Goal: Transaction & Acquisition: Purchase product/service

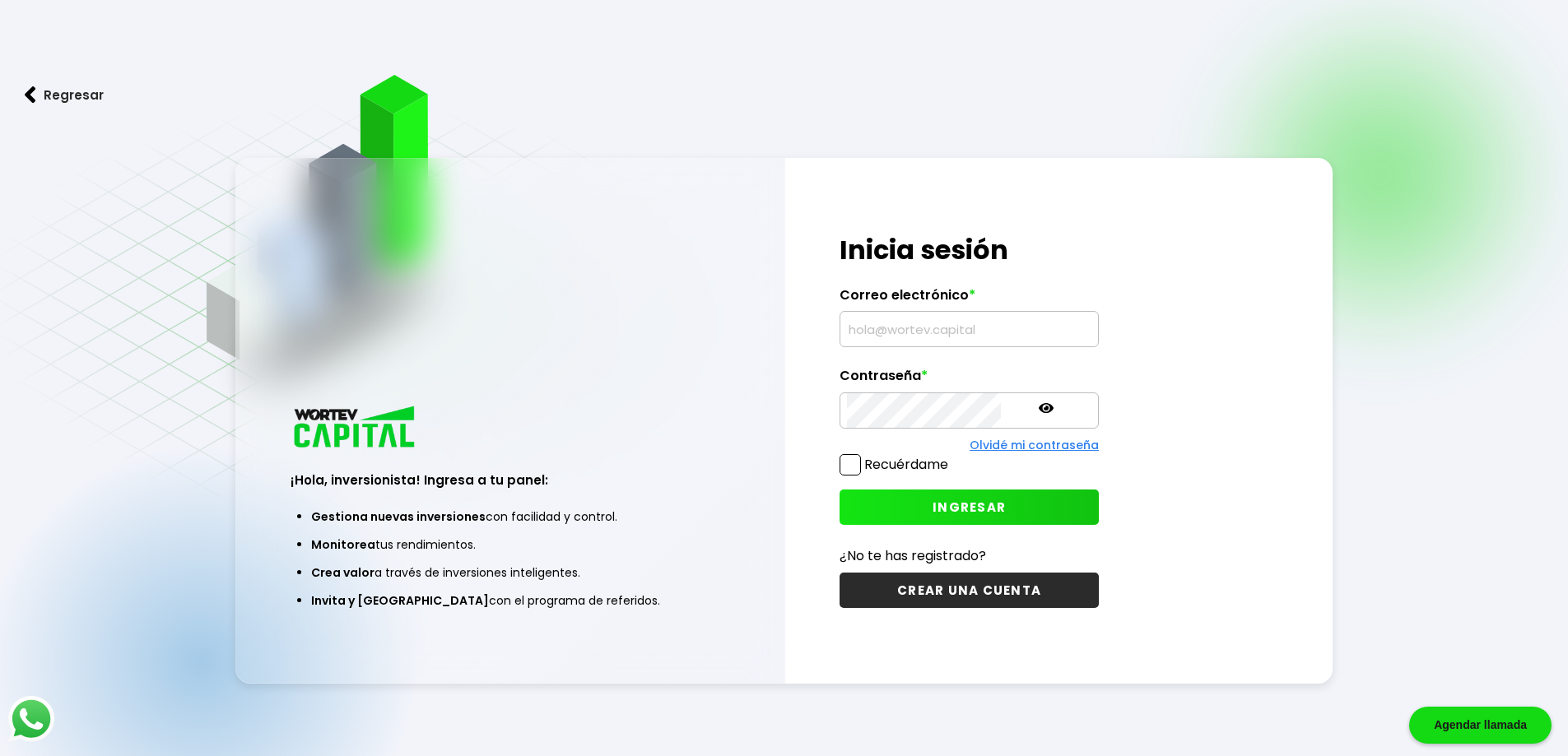
type input "chakon346@hotmail.com"
click at [844, 462] on span at bounding box center [851, 464] width 21 height 21
click at [952, 457] on input "Recuérdame" at bounding box center [952, 457] width 0 height 0
click at [890, 501] on button "INGRESAR" at bounding box center [969, 507] width 260 height 35
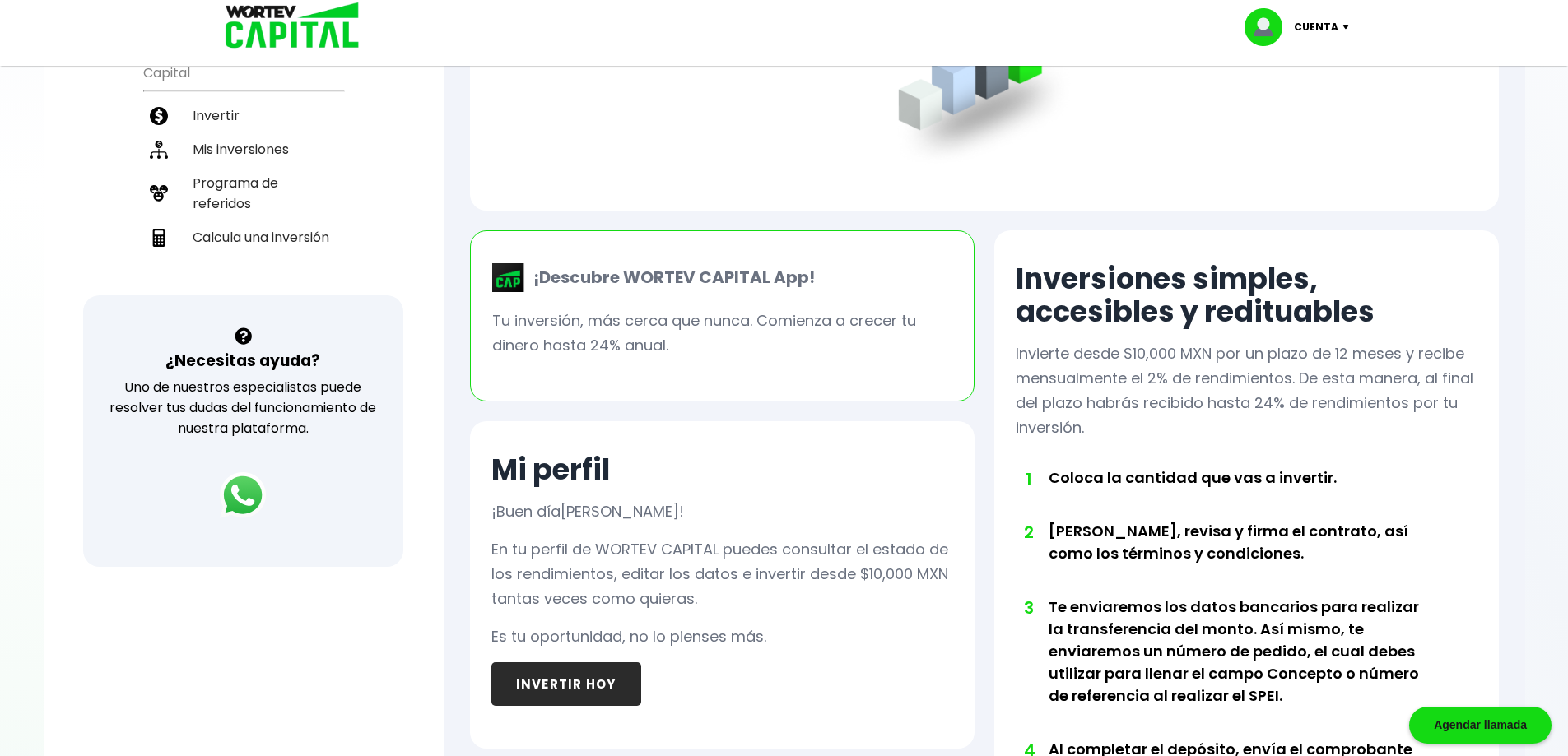
scroll to position [35, 0]
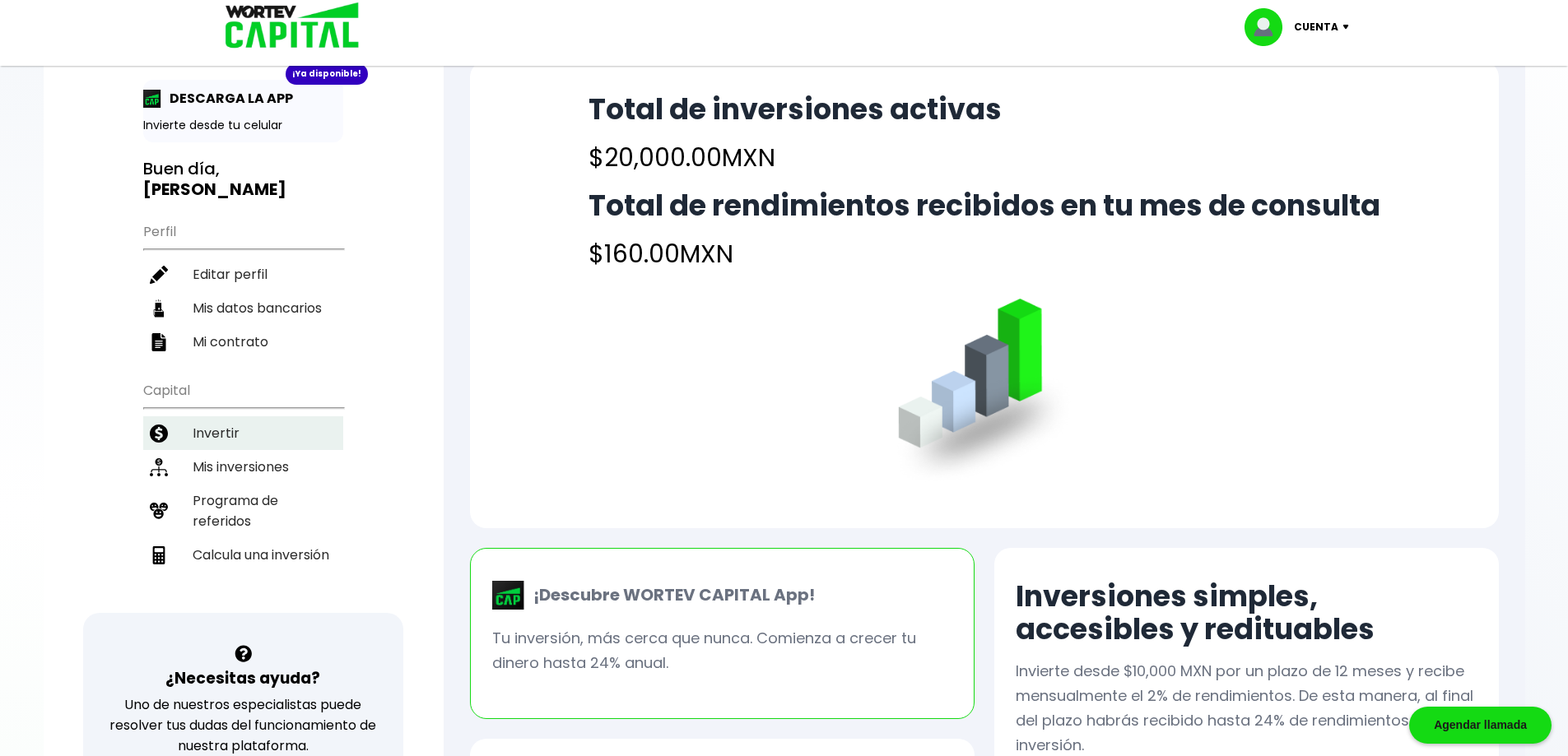
click at [250, 432] on li "Invertir" at bounding box center [243, 433] width 200 height 34
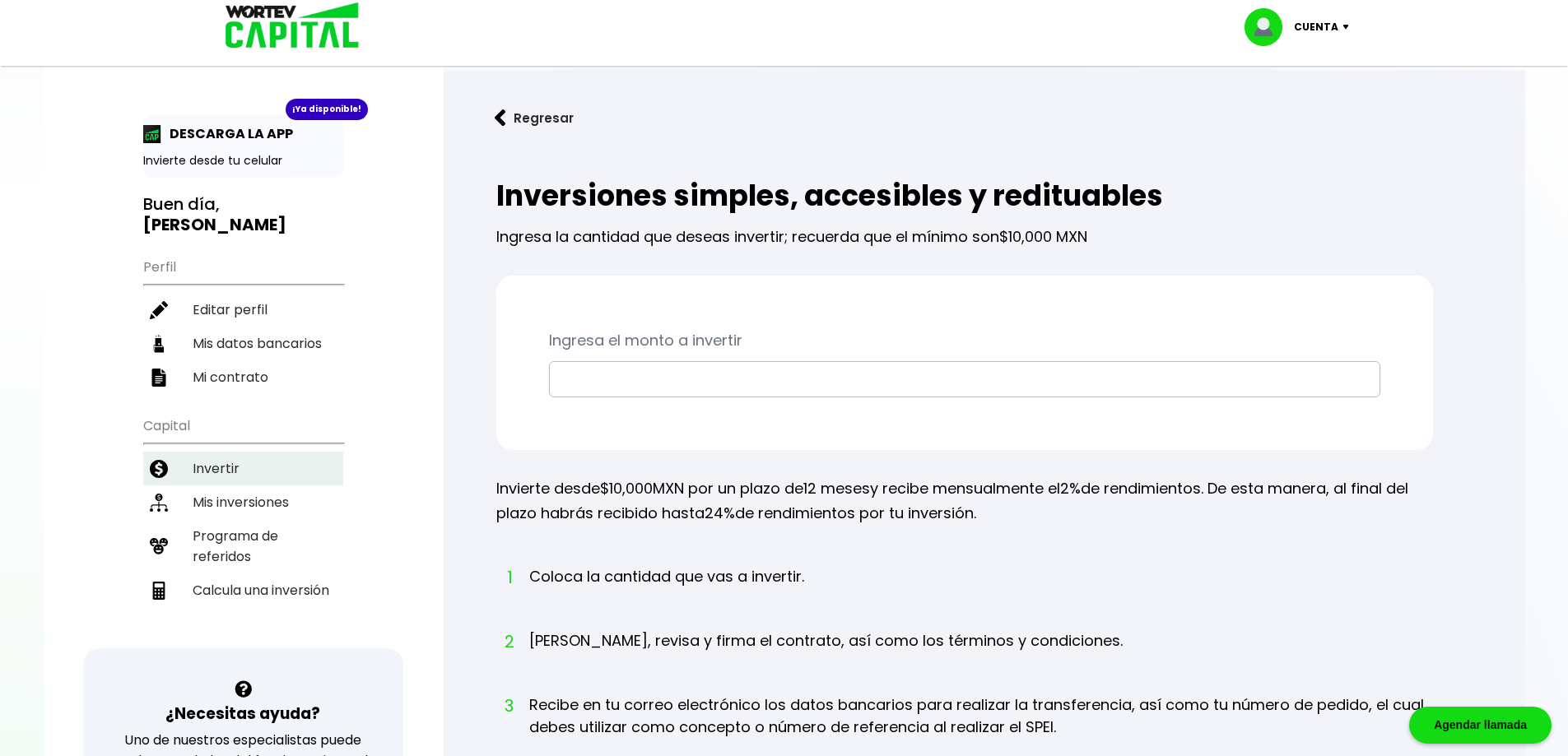
click at [287, 459] on li "Invertir" at bounding box center [243, 468] width 200 height 34
click at [282, 492] on li "Mis inversiones" at bounding box center [243, 502] width 200 height 34
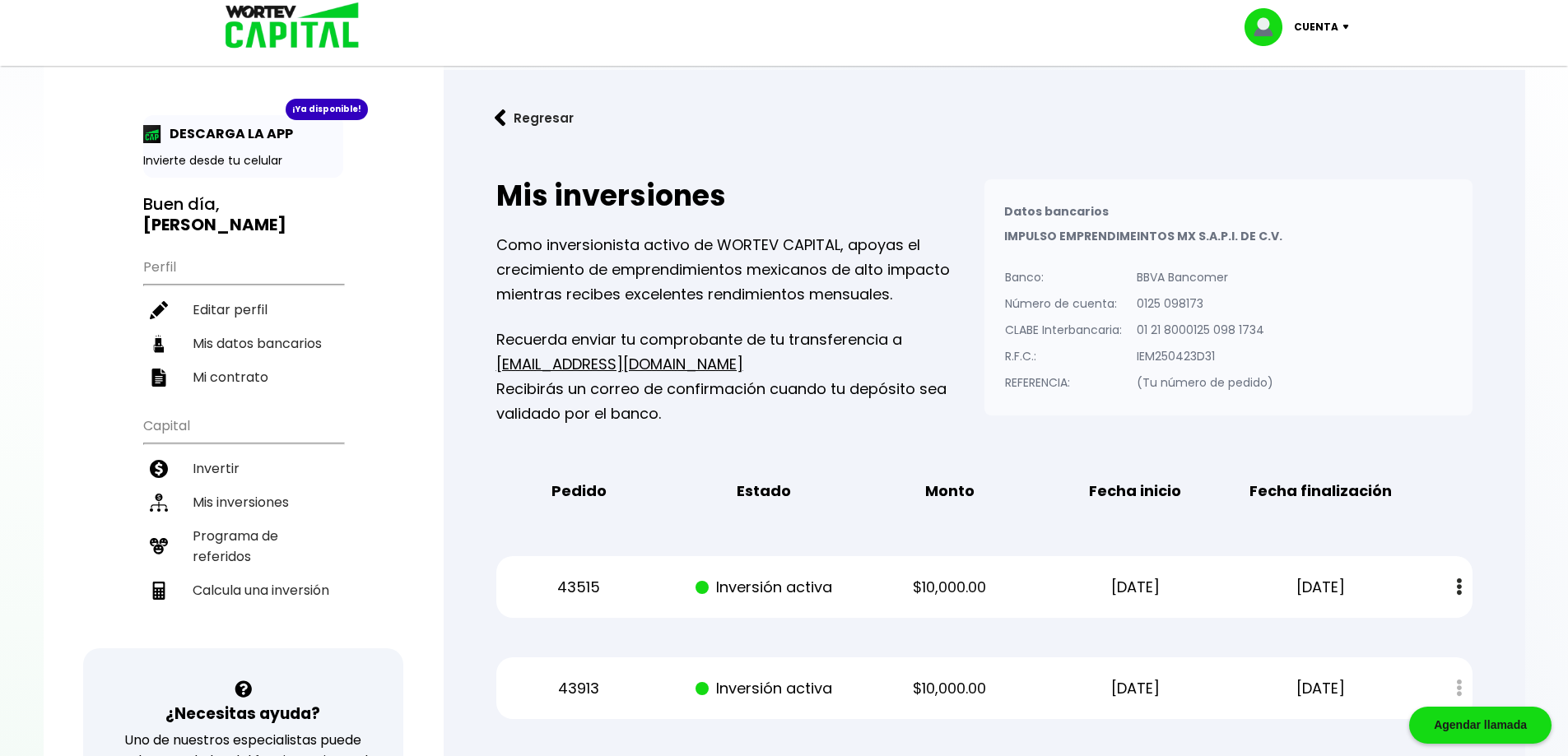
click at [272, 494] on li "Mis inversiones" at bounding box center [243, 502] width 200 height 34
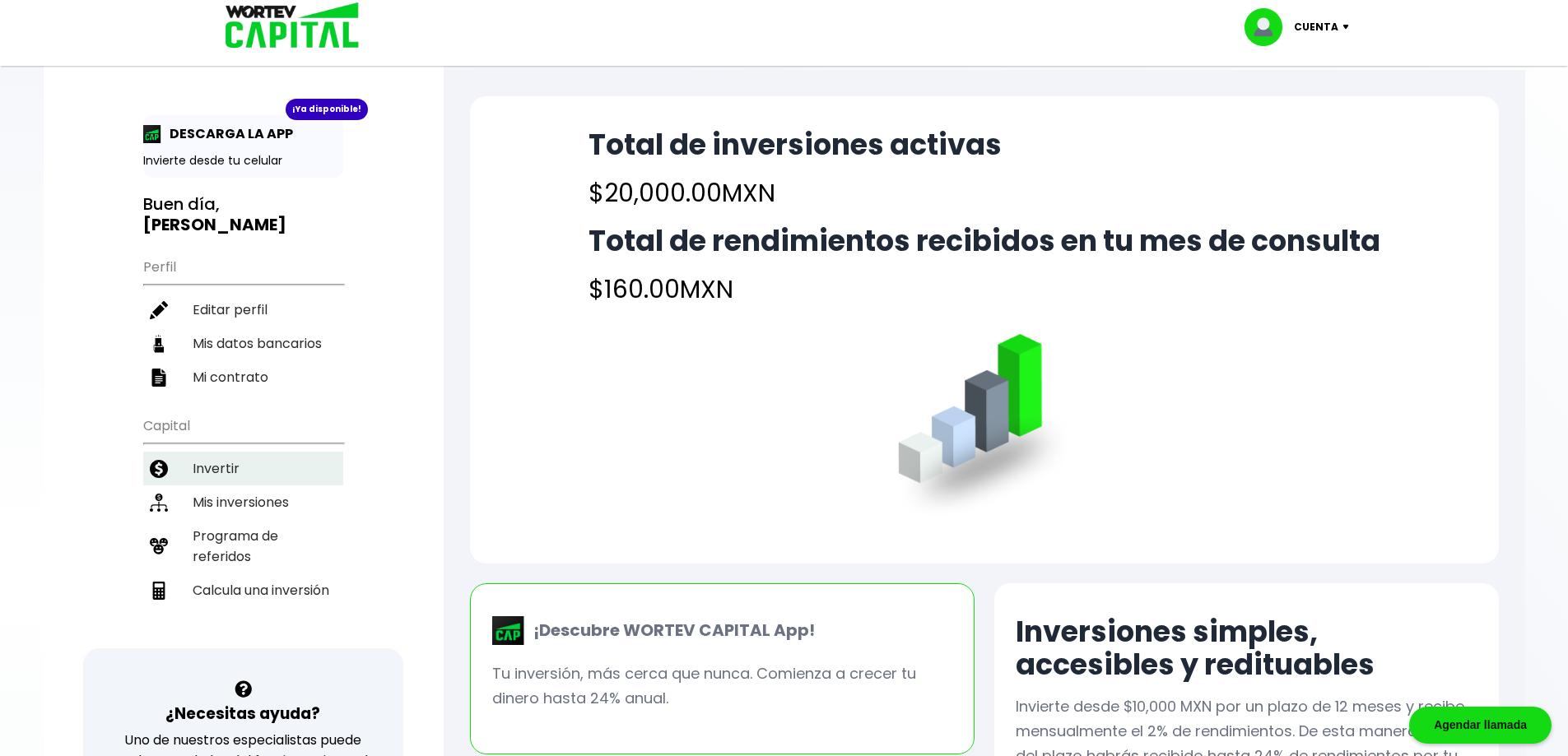
click at [271, 478] on li "Invertir" at bounding box center [243, 468] width 200 height 34
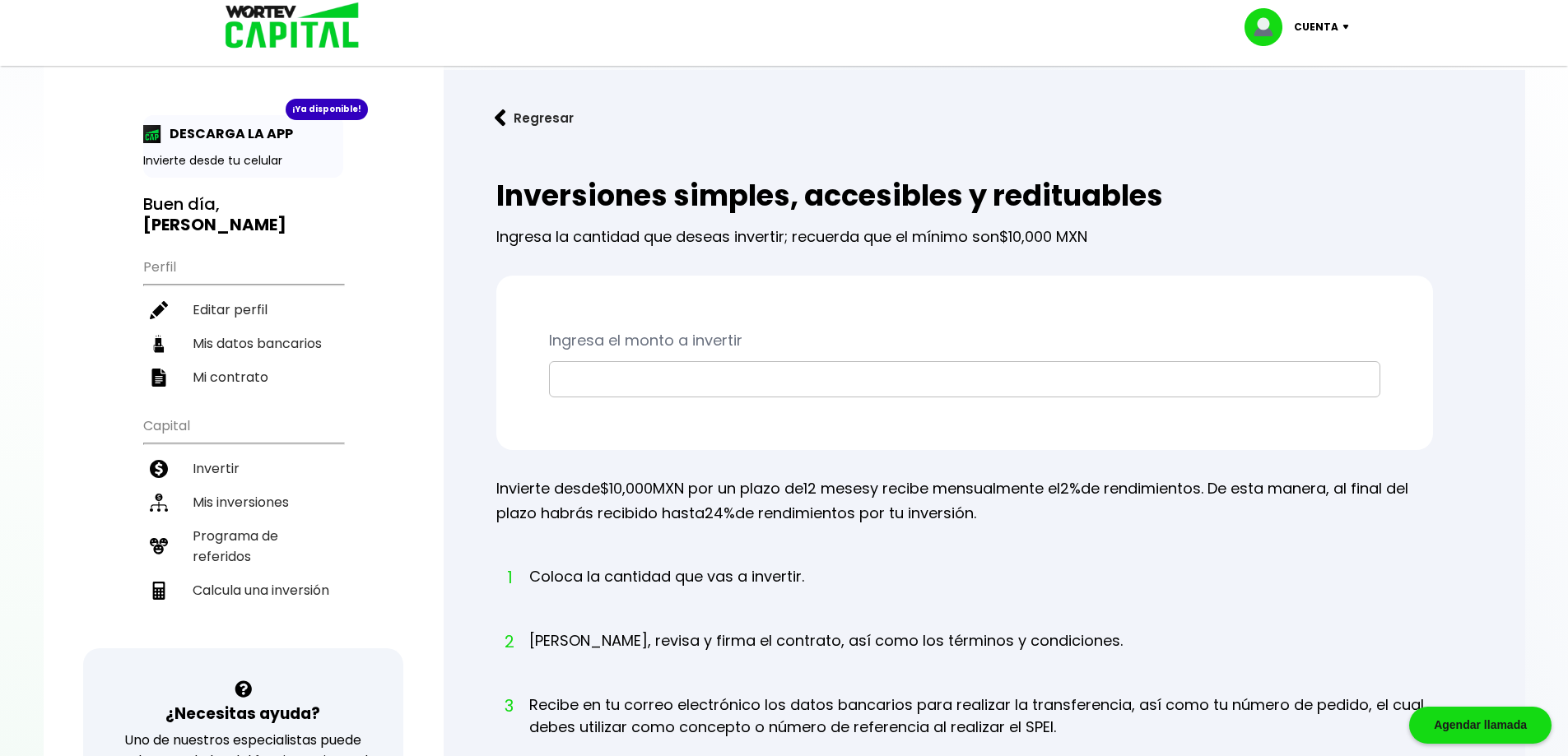
click at [622, 372] on input "text" at bounding box center [964, 380] width 817 height 35
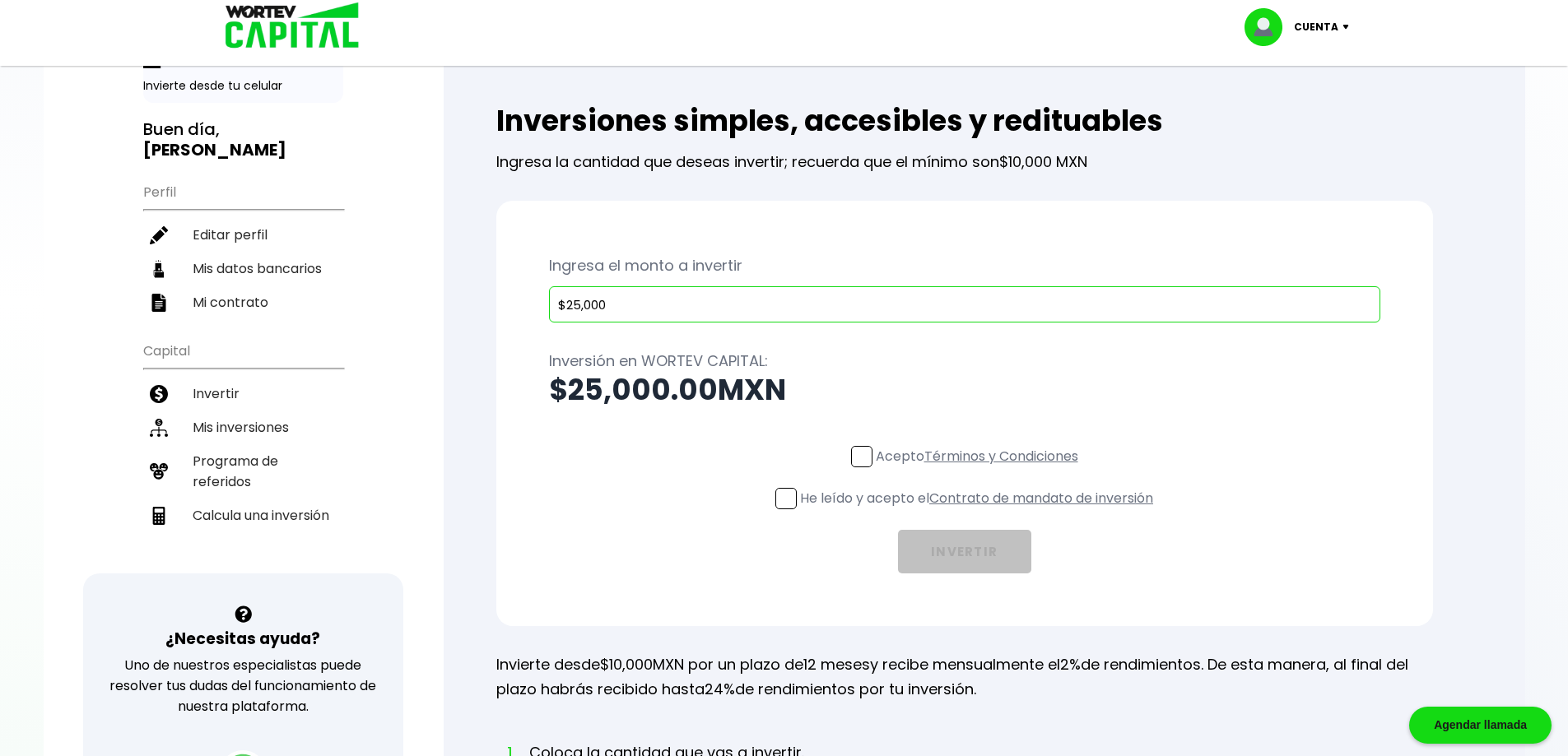
scroll to position [83, 0]
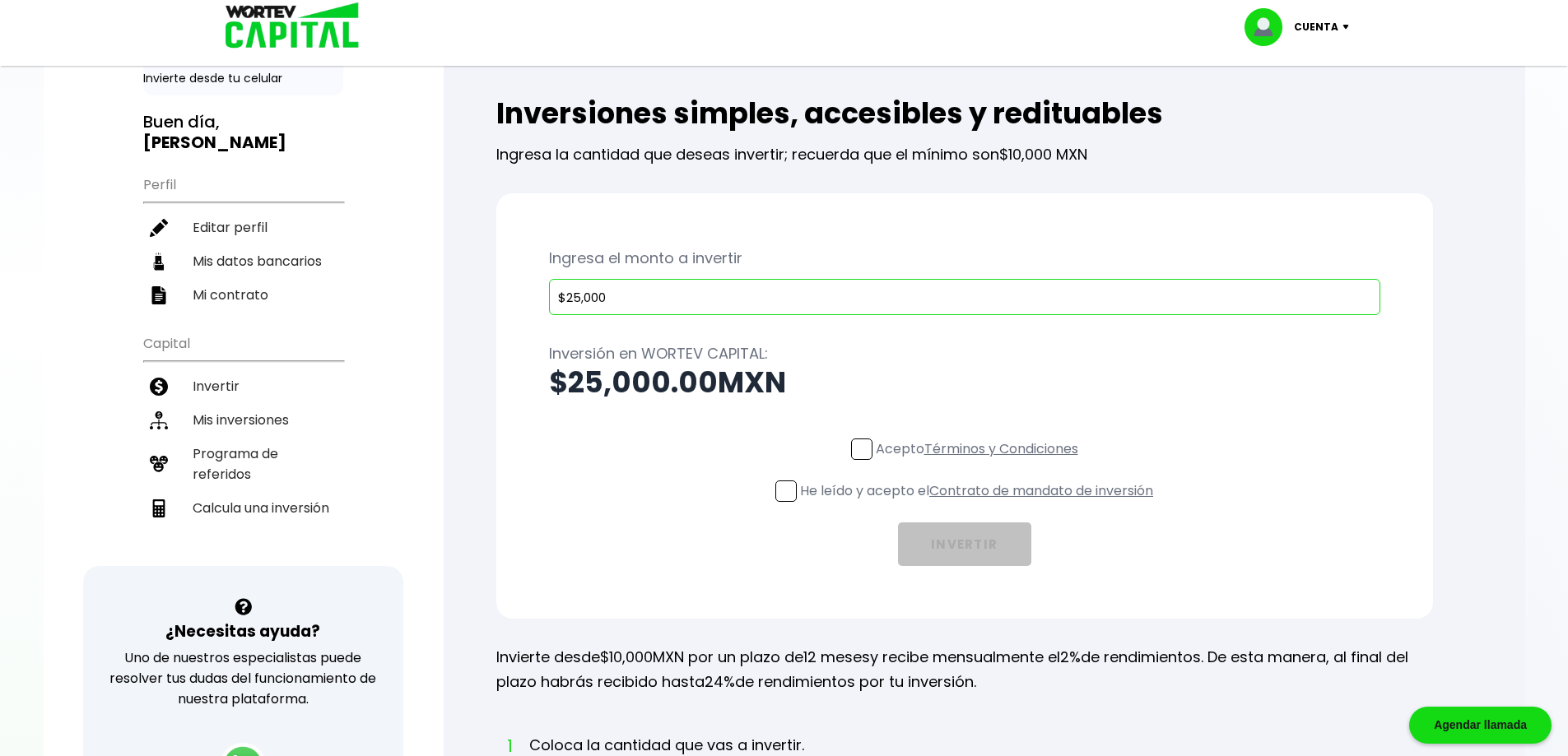
type input "$25,000"
click at [781, 491] on span at bounding box center [786, 492] width 21 height 21
click at [981, 503] on input "He leído y acepto el Contrato de mandato de inversión" at bounding box center [981, 503] width 0 height 0
drag, startPoint x: 859, startPoint y: 445, endPoint x: 889, endPoint y: 464, distance: 35.5
click at [860, 445] on span at bounding box center [862, 449] width 21 height 21
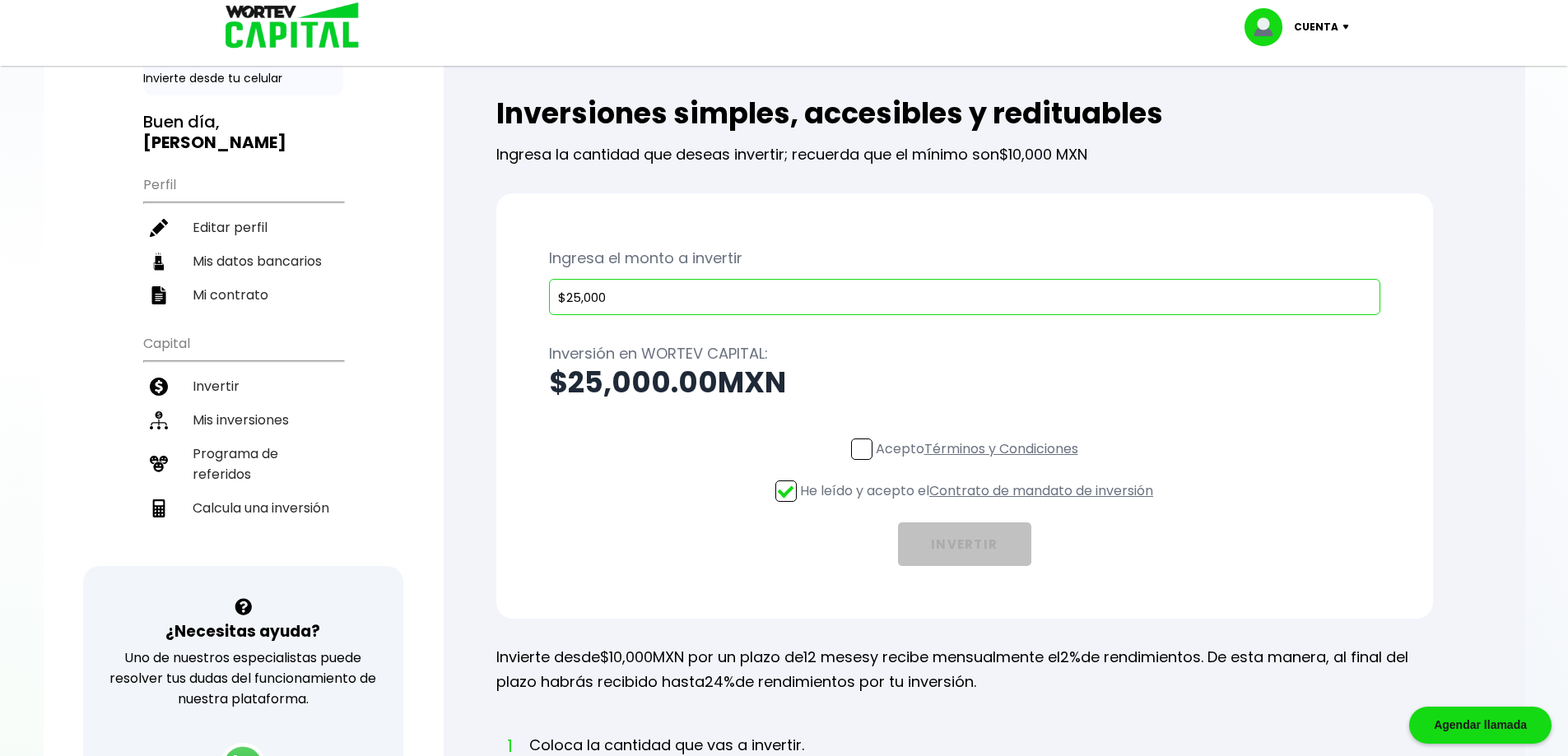
click at [981, 462] on input "Acepto Términos y Condiciones" at bounding box center [981, 462] width 0 height 0
click at [939, 542] on button "INVERTIR" at bounding box center [964, 544] width 133 height 44
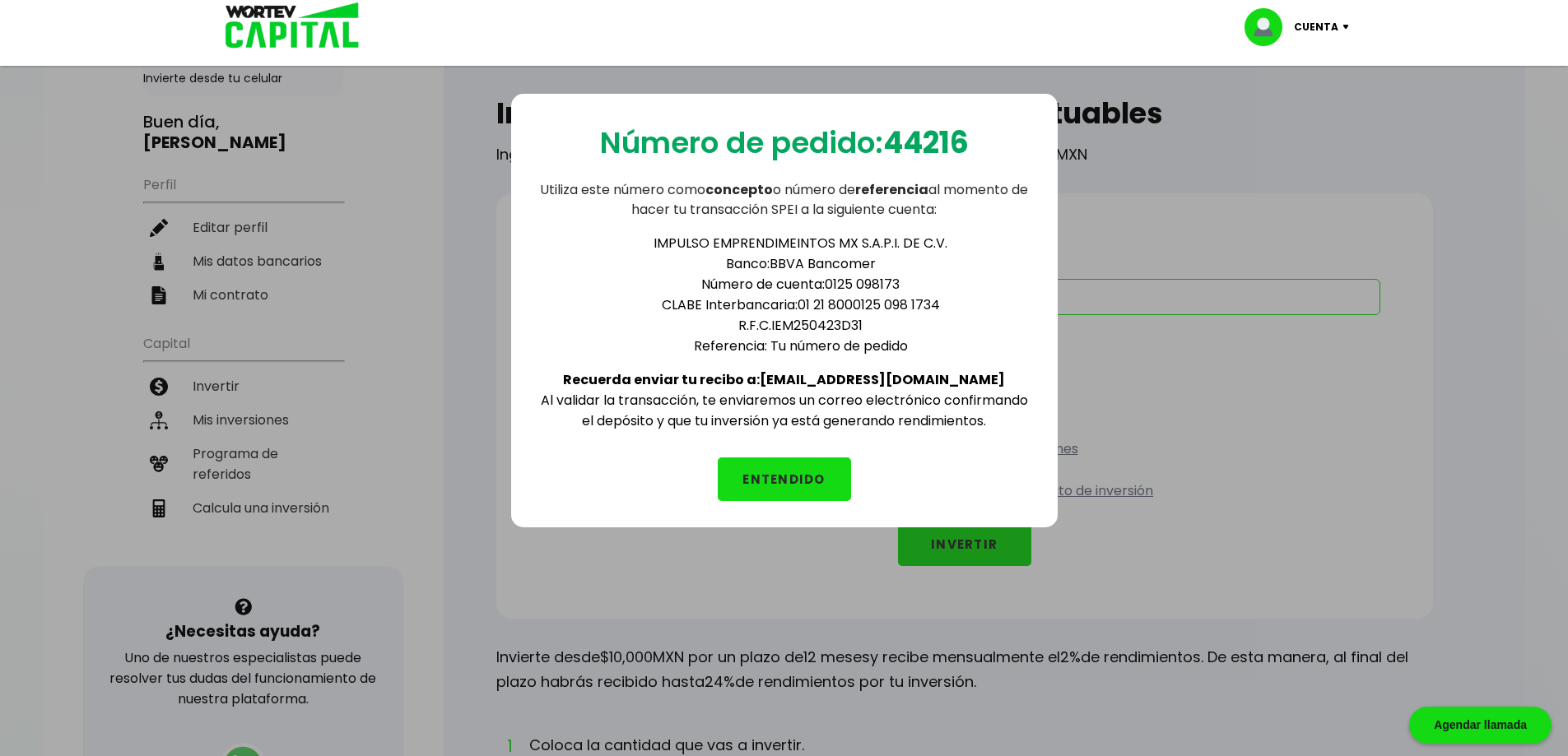
click at [845, 304] on li "CLABE Interbancaria: 01 21 8000125 098 1734" at bounding box center [801, 304] width 461 height 20
drag, startPoint x: 958, startPoint y: 302, endPoint x: 798, endPoint y: 297, distance: 160.1
click at [798, 297] on li "CLABE Interbancaria: 01 21 8000125 098 1734" at bounding box center [801, 304] width 461 height 20
copy li "01 21 8000125 098 1734"
click at [870, 377] on b "Recuerda enviar tu recibo a: info@wortev.capital" at bounding box center [784, 379] width 442 height 18
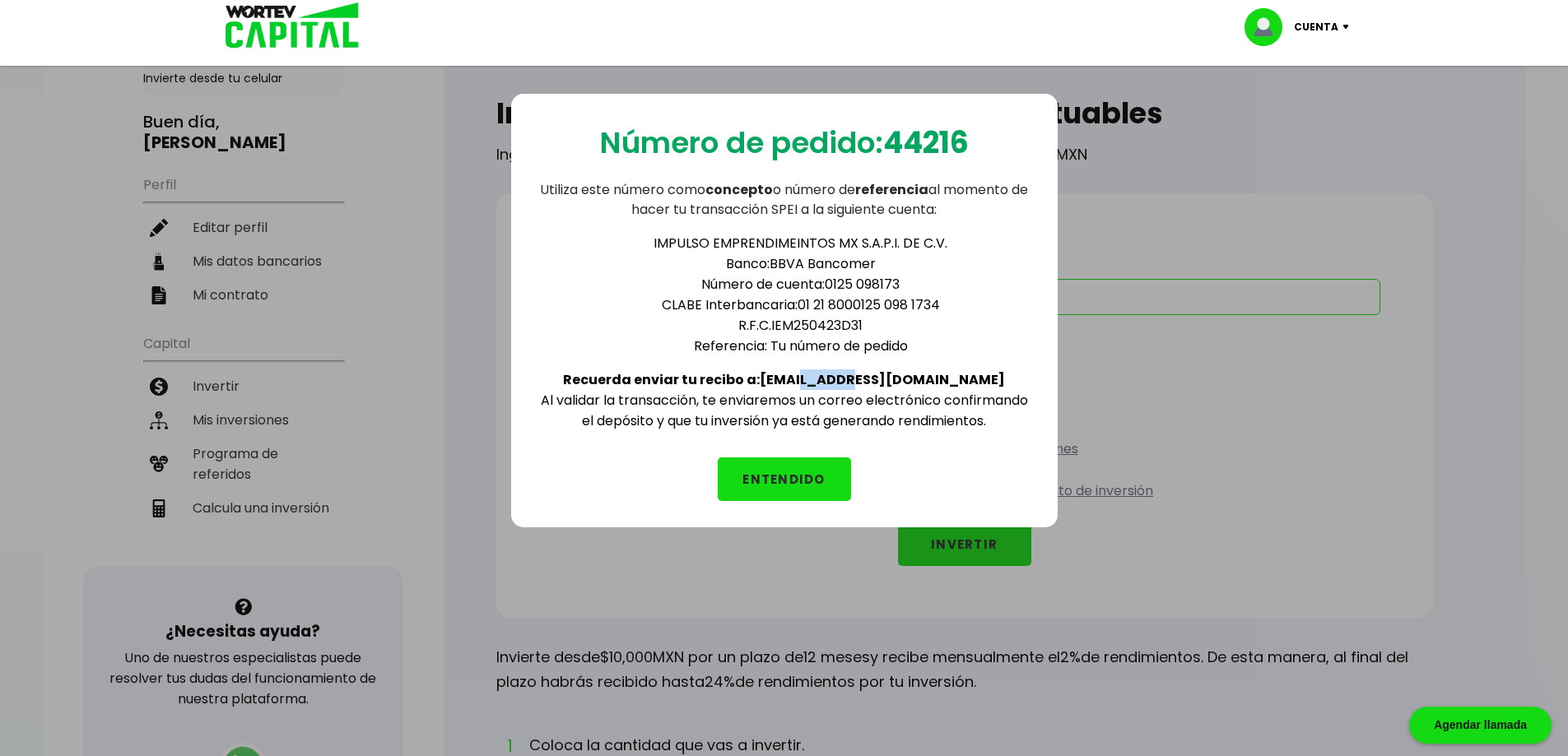
click at [870, 376] on b "Recuerda enviar tu recibo a: info@wortev.capital" at bounding box center [784, 379] width 442 height 18
click at [933, 138] on b "44216" at bounding box center [926, 142] width 86 height 42
copy b "44216"
click at [627, 148] on p "Número de pedido: 44216" at bounding box center [784, 143] width 368 height 46
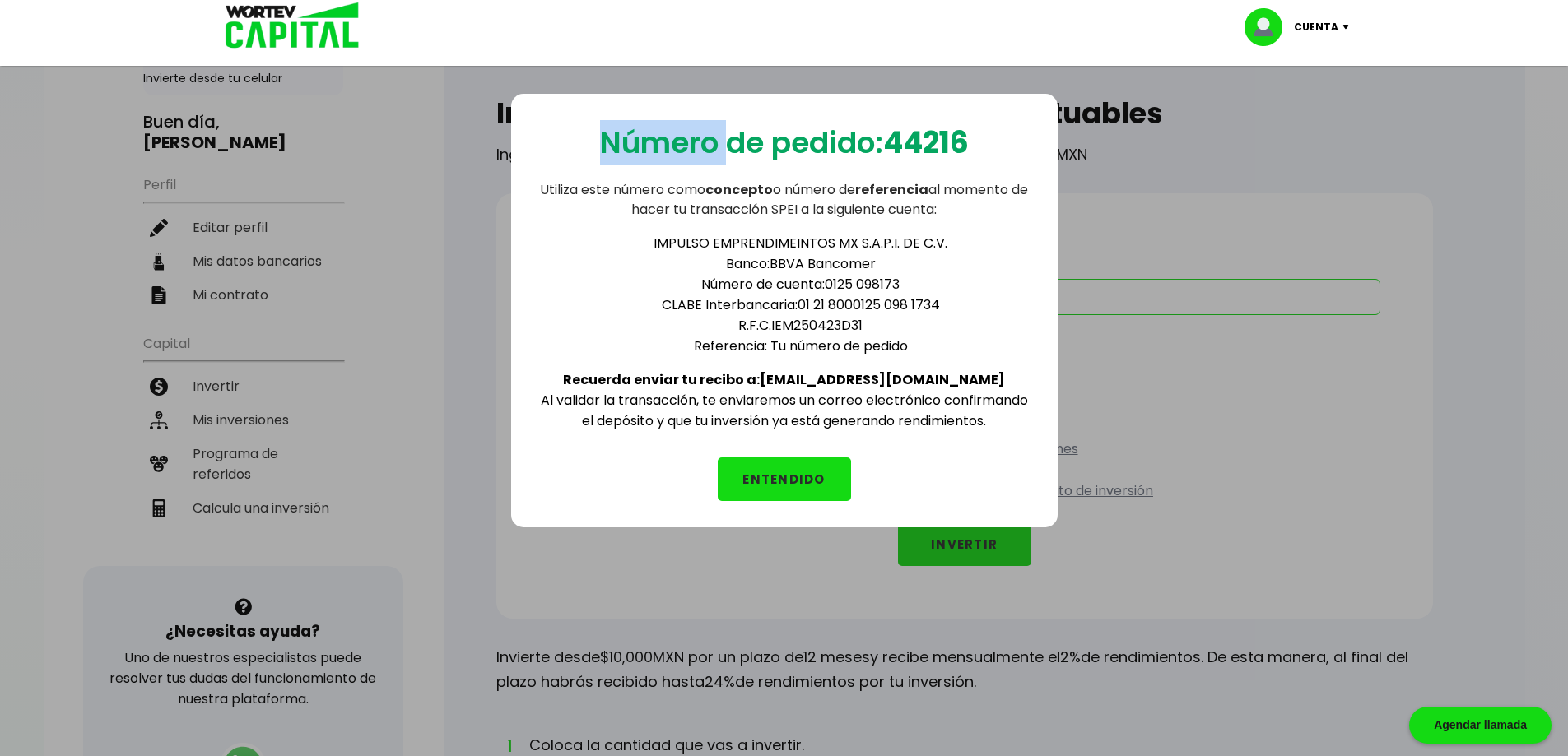
click at [627, 148] on p "Número de pedido: 44216" at bounding box center [784, 143] width 368 height 46
copy p "Número de pedido: 44216"
click at [767, 468] on button "ENTENDIDO" at bounding box center [784, 479] width 133 height 44
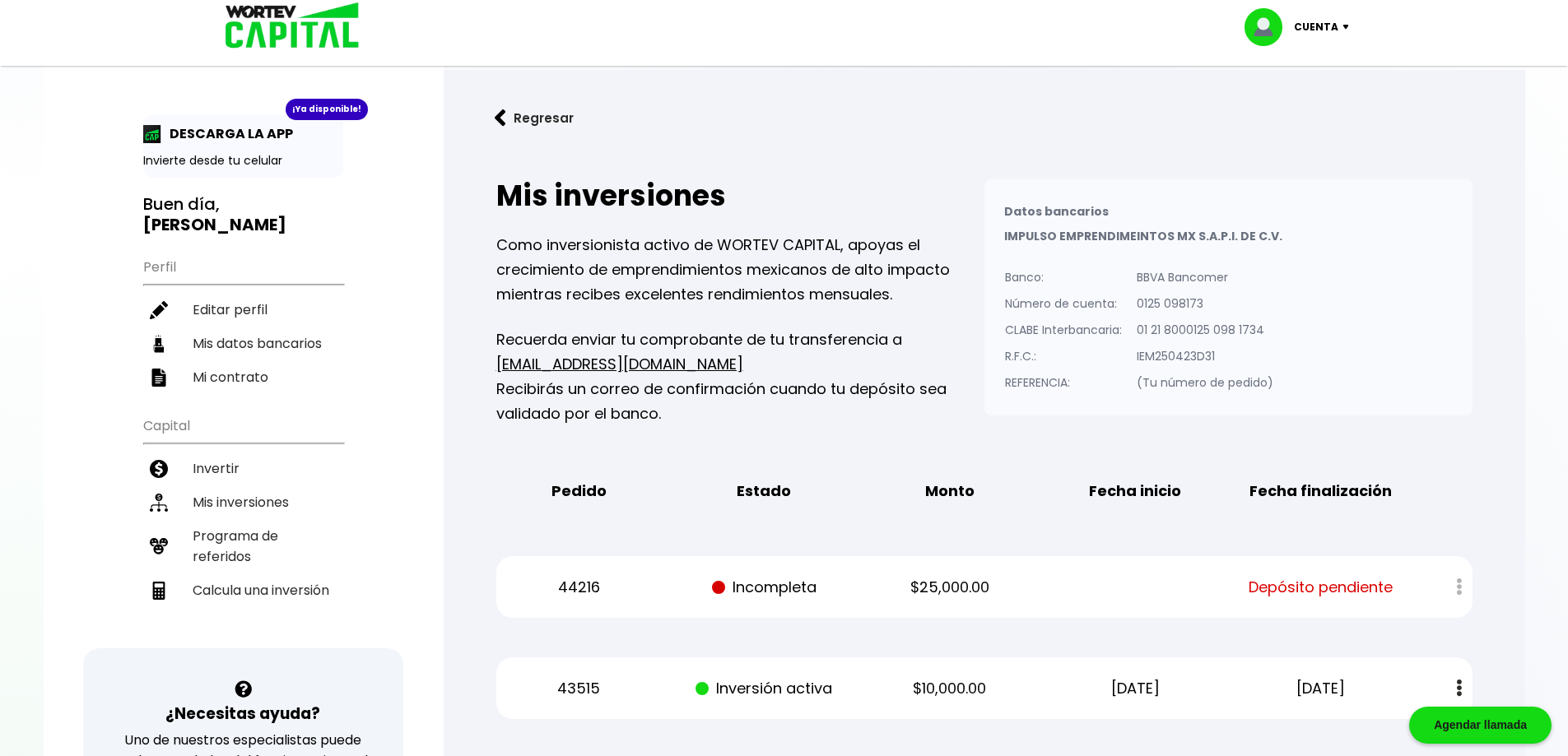
click at [513, 122] on button "Regresar" at bounding box center [535, 118] width 128 height 44
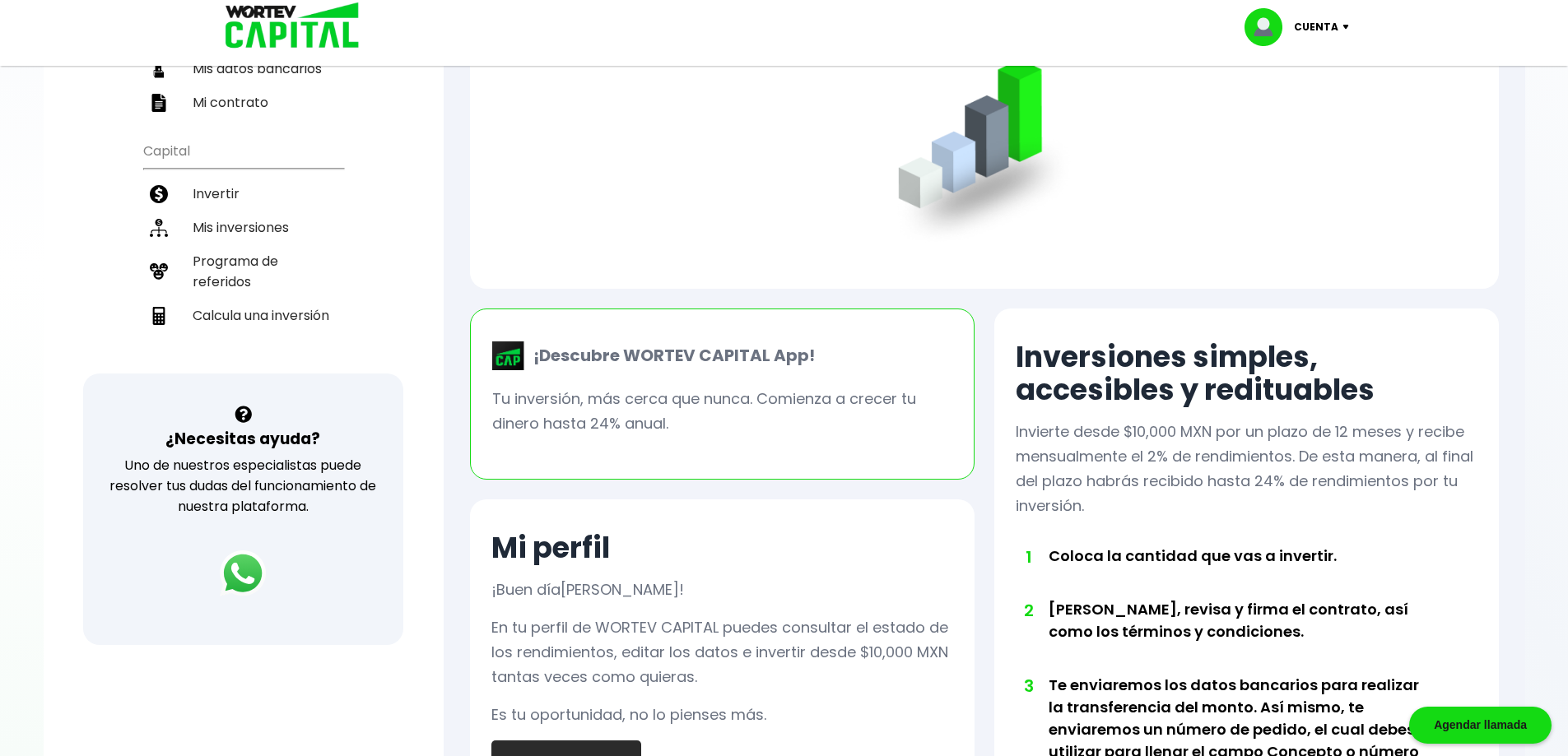
scroll to position [329, 0]
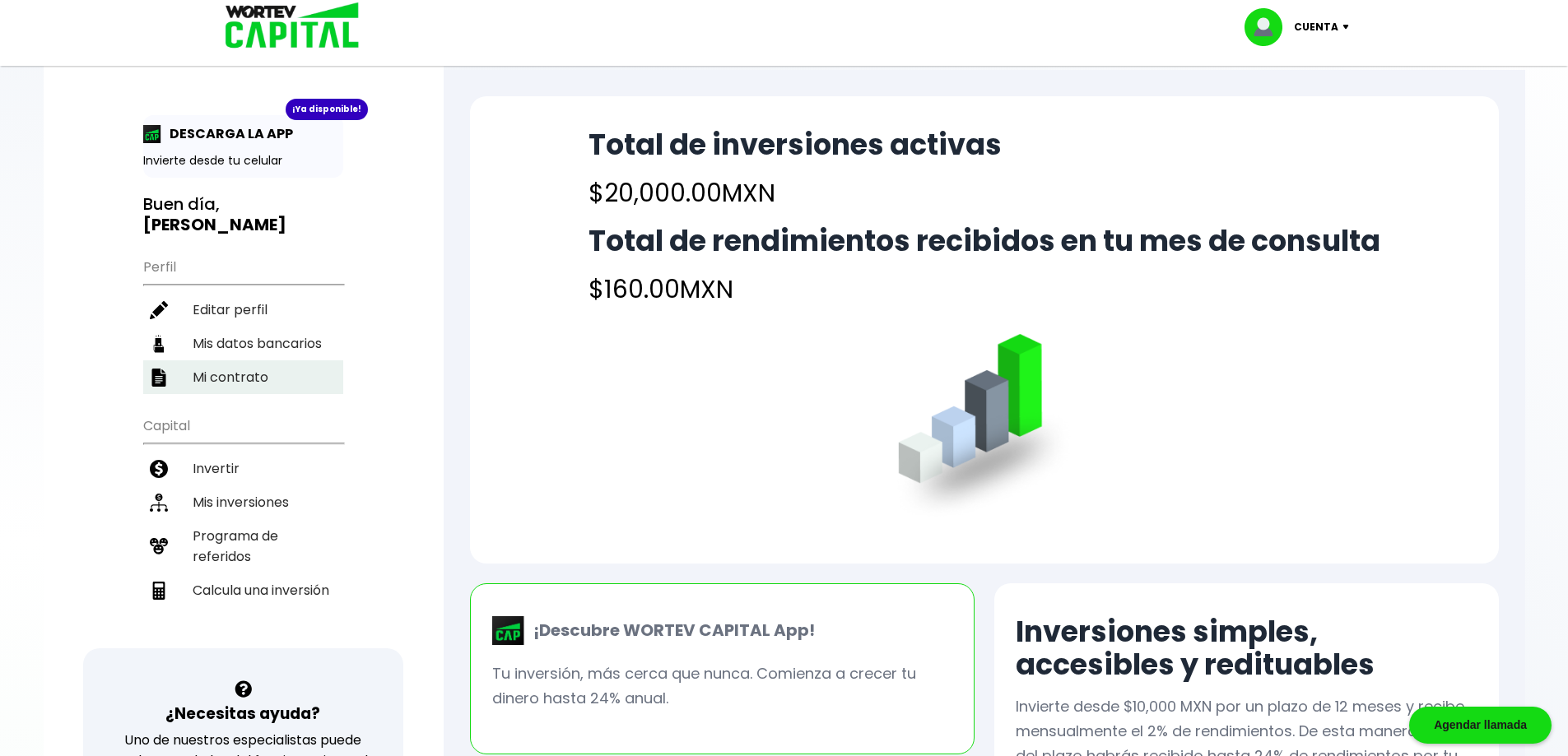
click at [239, 383] on li "Mi contrato" at bounding box center [243, 377] width 200 height 34
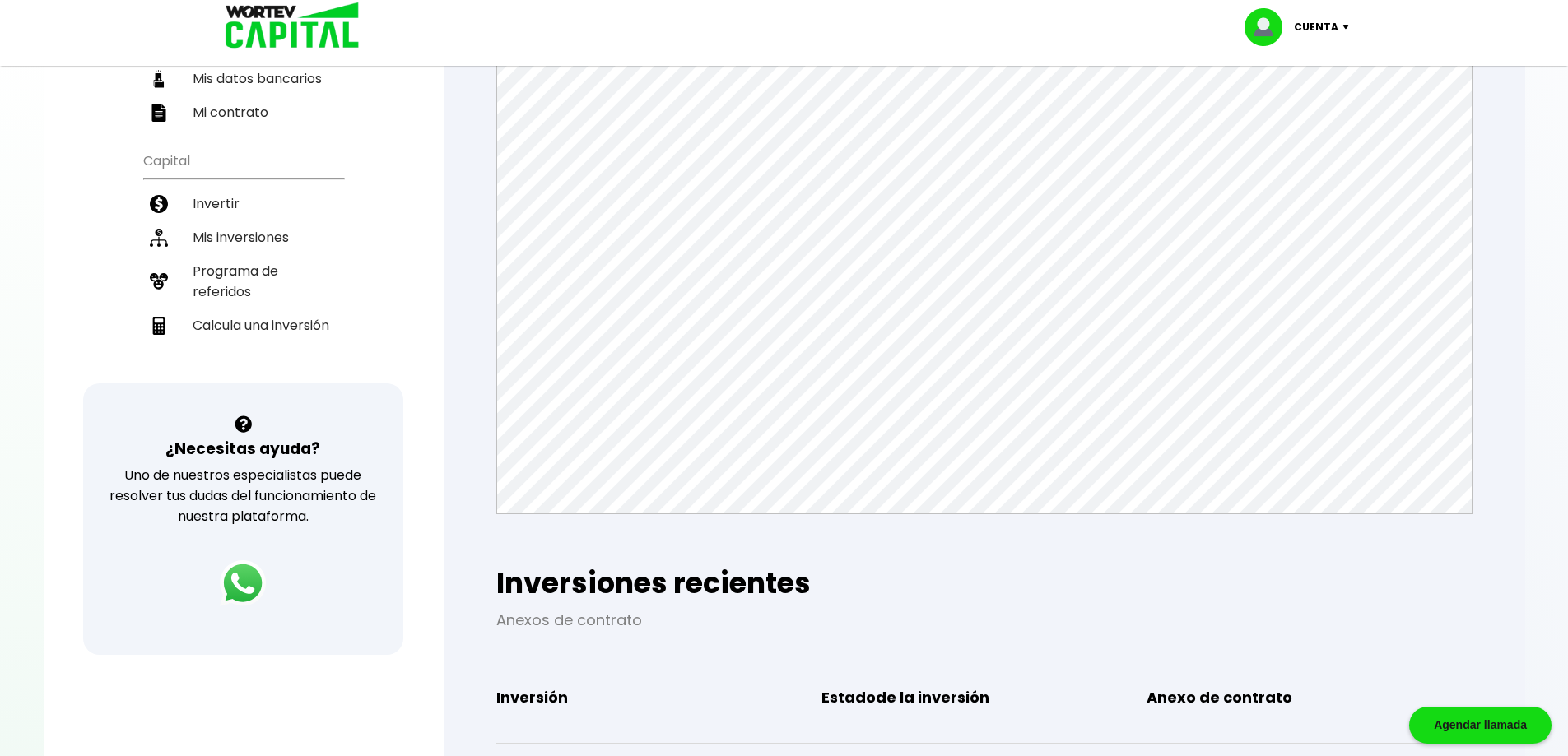
scroll to position [234, 0]
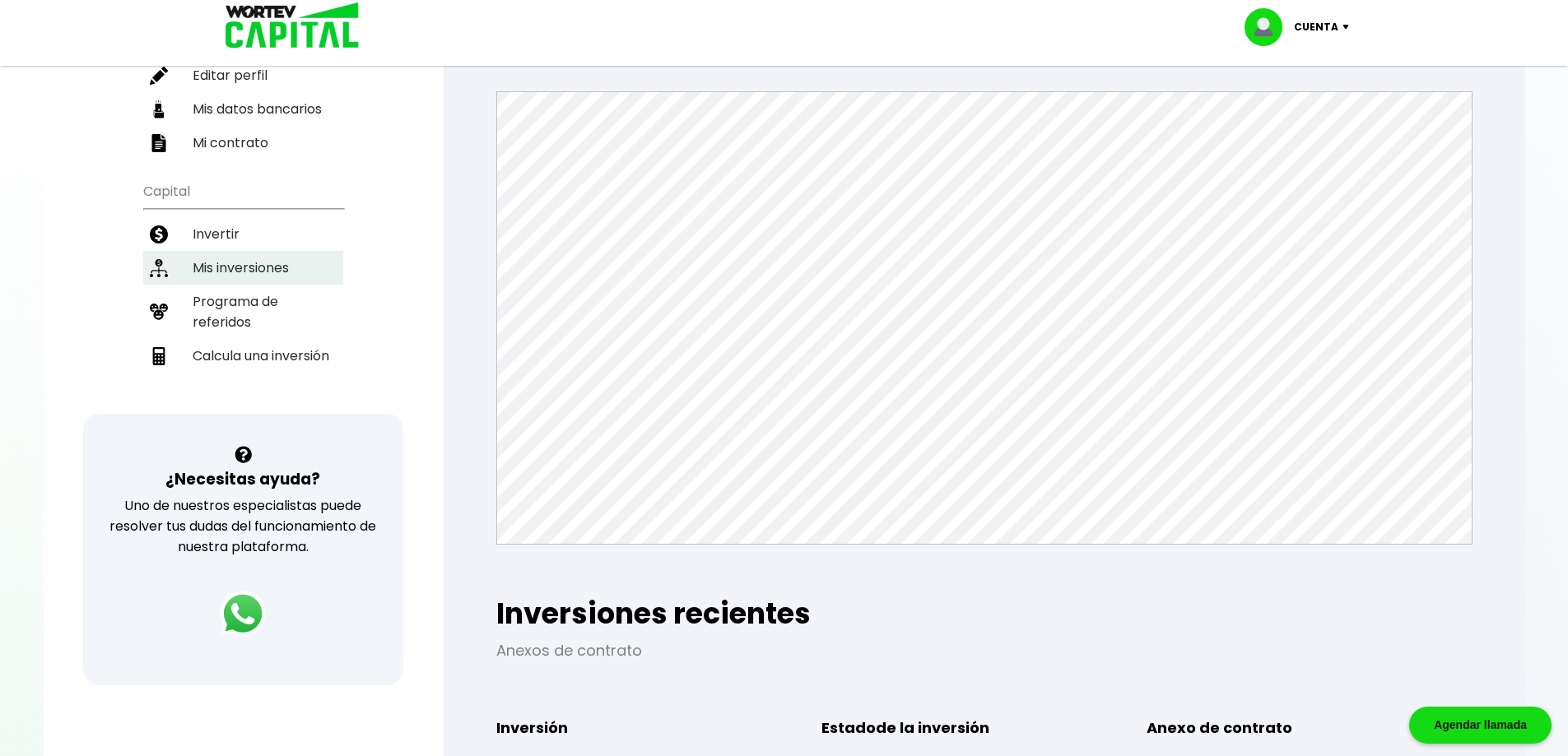
click at [228, 260] on li "Mis inversiones" at bounding box center [243, 267] width 200 height 34
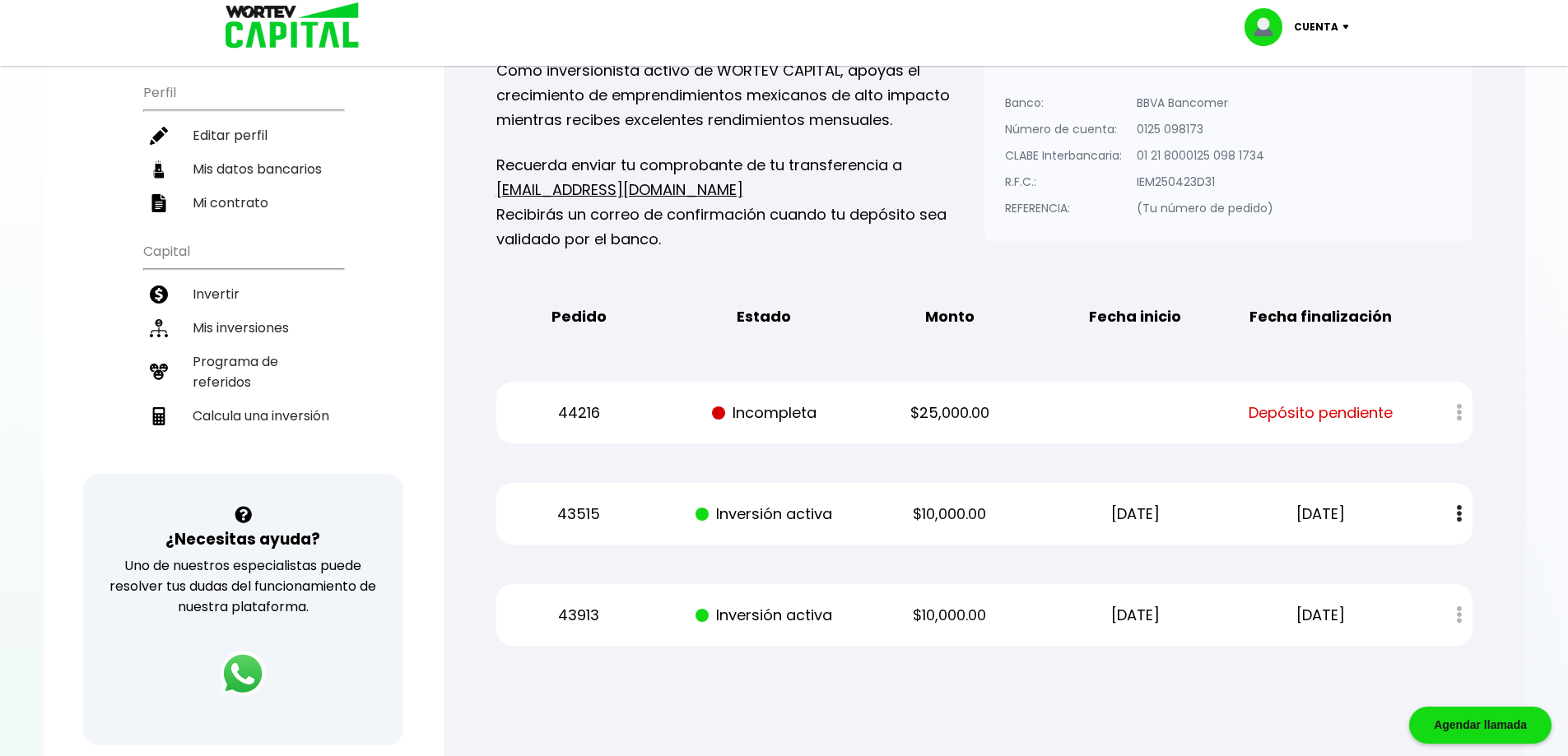
scroll to position [164, 0]
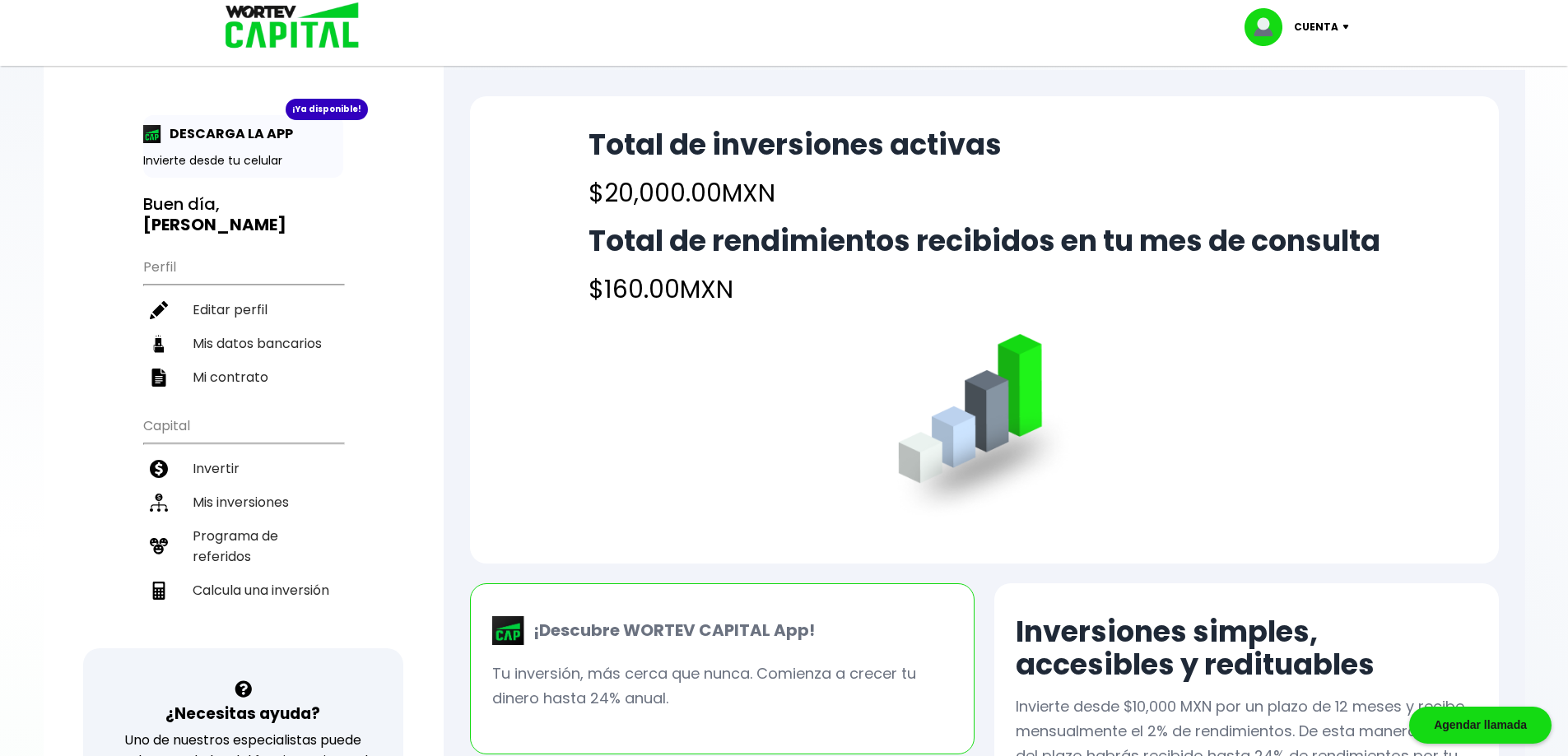
click at [1334, 18] on p "Cuenta" at bounding box center [1316, 26] width 45 height 24
click at [1272, 108] on li "Cerrar sesión" at bounding box center [1299, 110] width 131 height 34
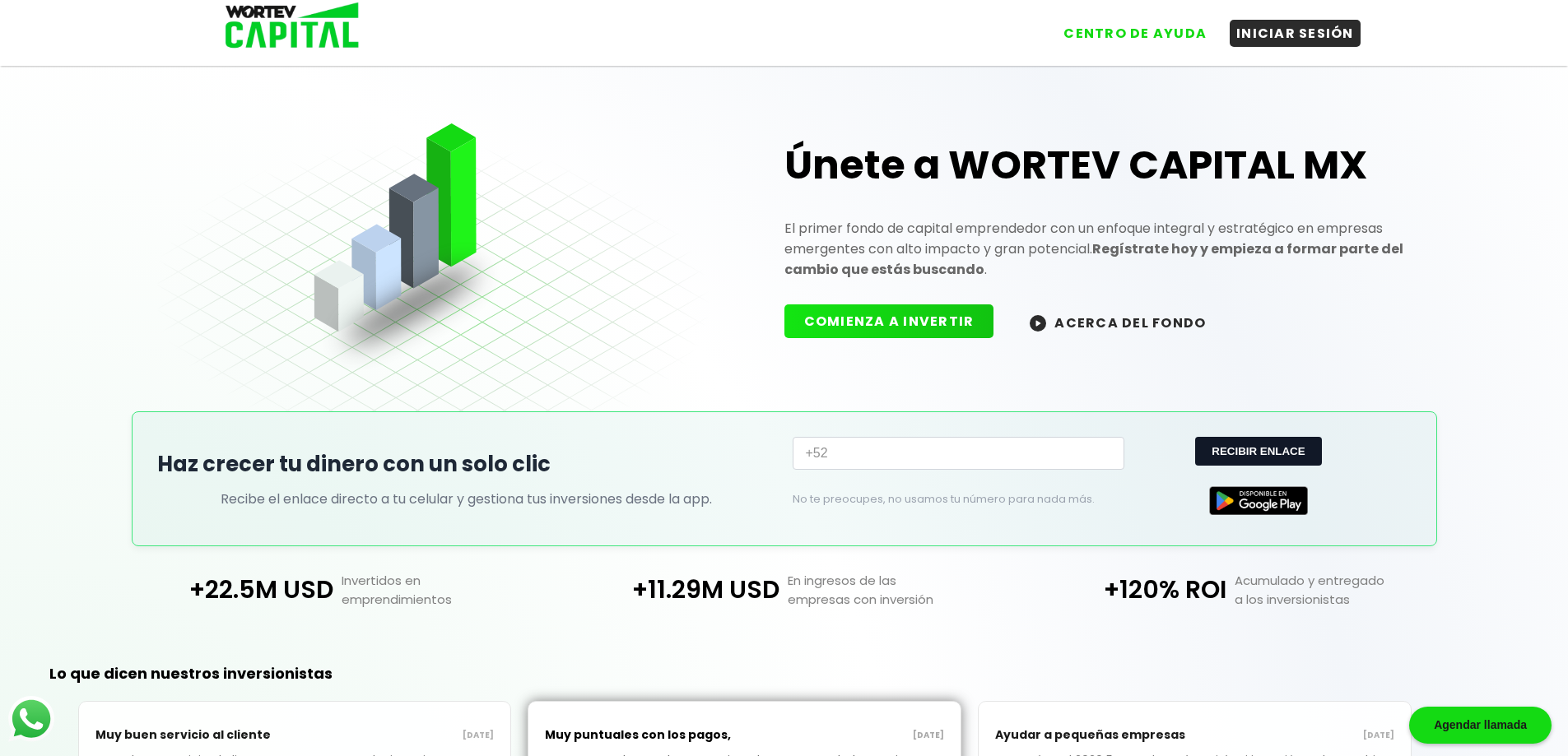
click at [305, 26] on img at bounding box center [287, 26] width 157 height 53
click at [1270, 43] on button "INICIAR SESIÓN" at bounding box center [1295, 30] width 131 height 27
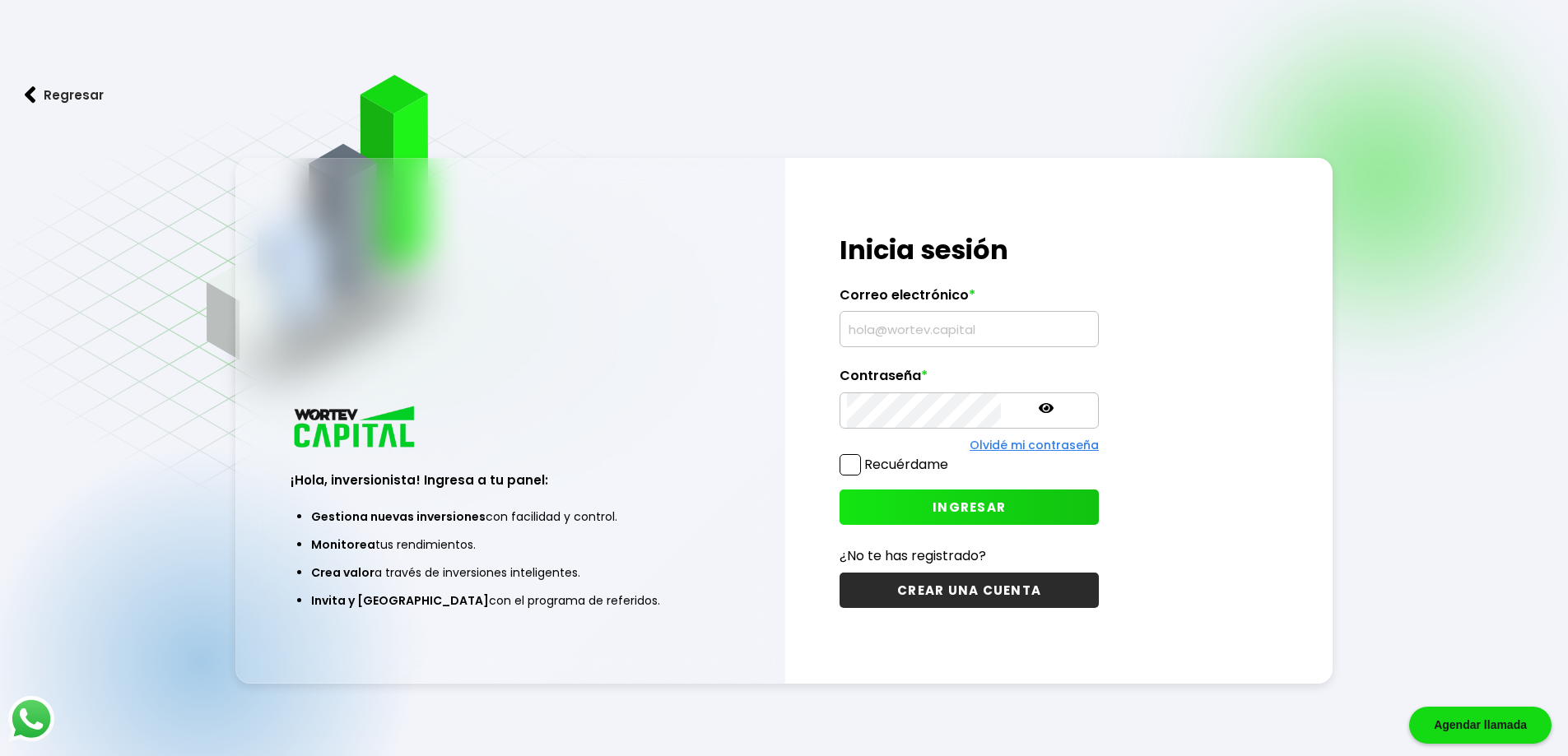
type input "[EMAIL_ADDRESS][DOMAIN_NAME]"
click at [920, 485] on div "¡Hola, inversionista! Ingresa tus credenciales para iniciar sesión Inicia sesió…" at bounding box center [969, 421] width 368 height 526
click at [932, 502] on span "INGRESAR" at bounding box center [968, 507] width 73 height 17
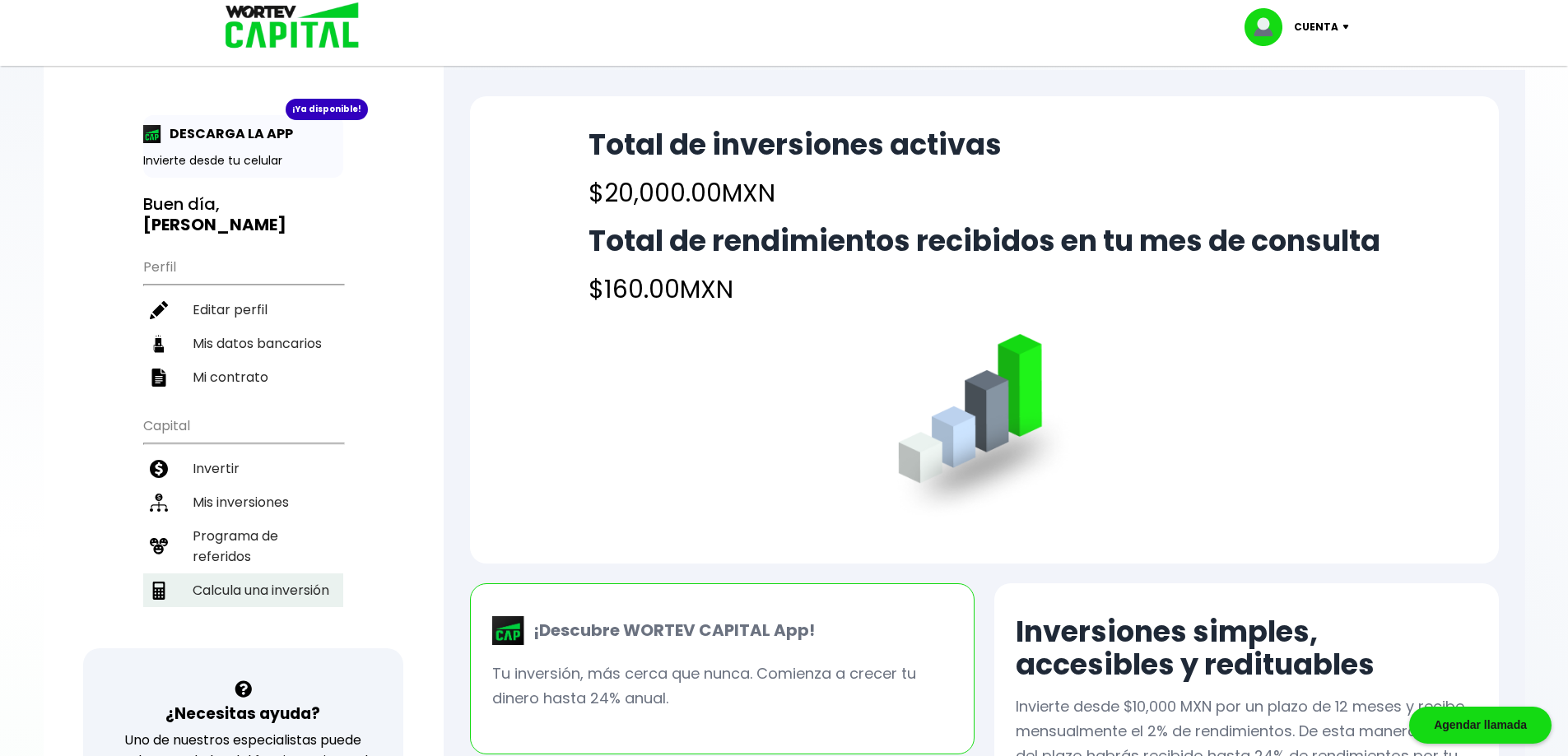
click at [287, 576] on li "Calcula una inversión" at bounding box center [243, 590] width 200 height 34
select select "1"
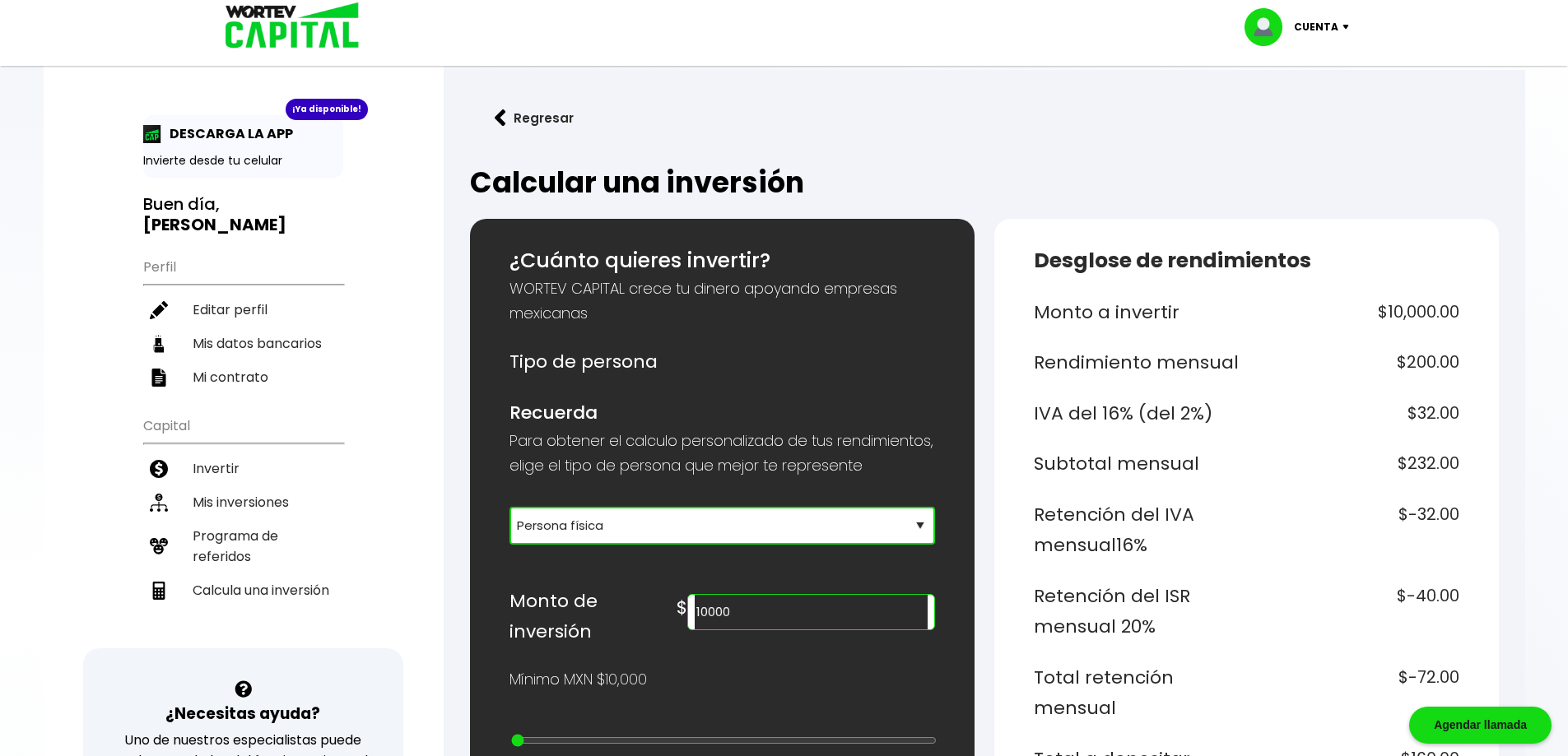
click at [645, 537] on select "Selecciona tu tipo de persona Persona Física que emite factura Persona física P…" at bounding box center [722, 526] width 426 height 38
drag, startPoint x: 649, startPoint y: 531, endPoint x: 658, endPoint y: 526, distance: 10.3
click at [650, 530] on div "Selecciona tu tipo de persona Persona Física que emite factura Persona física P…" at bounding box center [722, 521] width 426 height 46
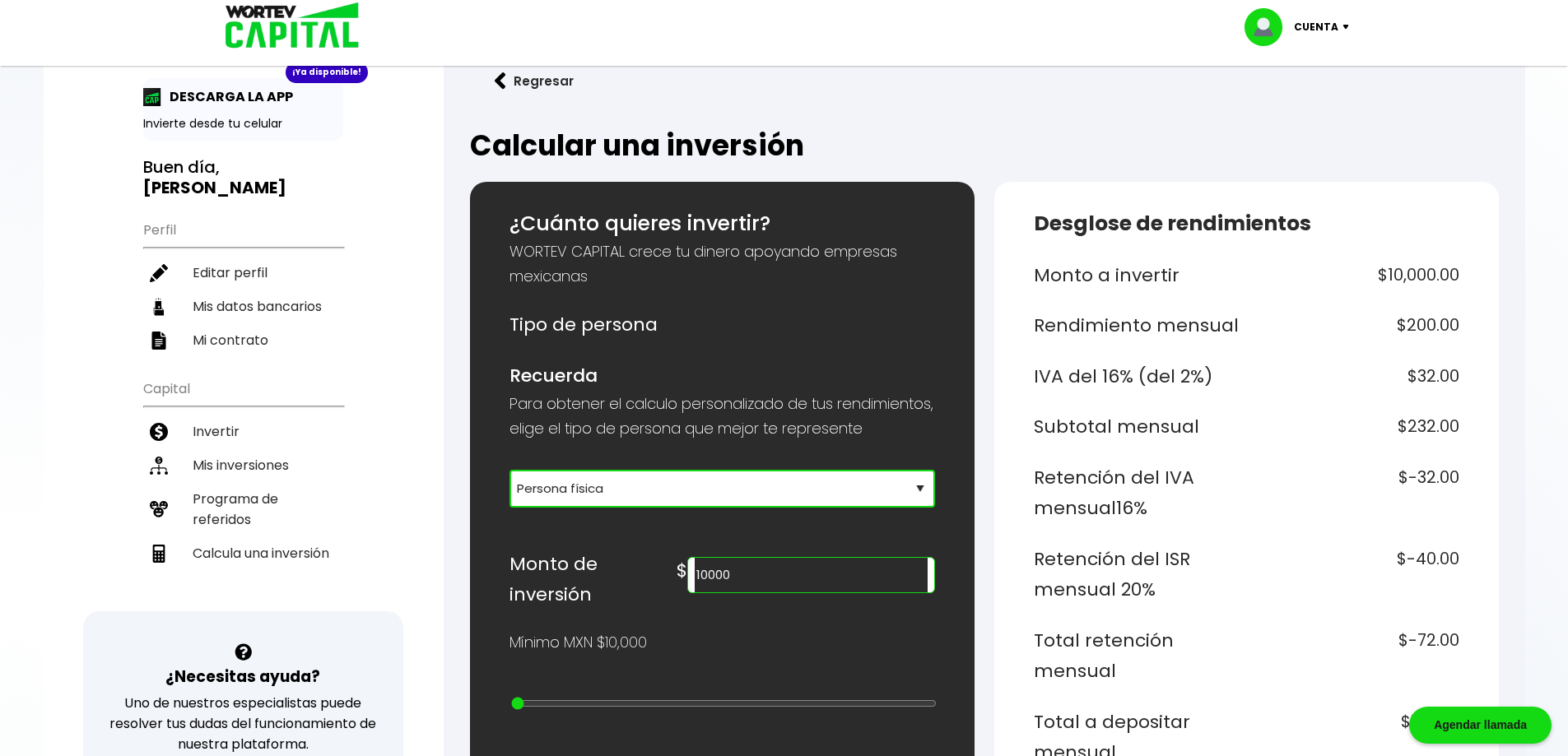
scroll to position [164, 0]
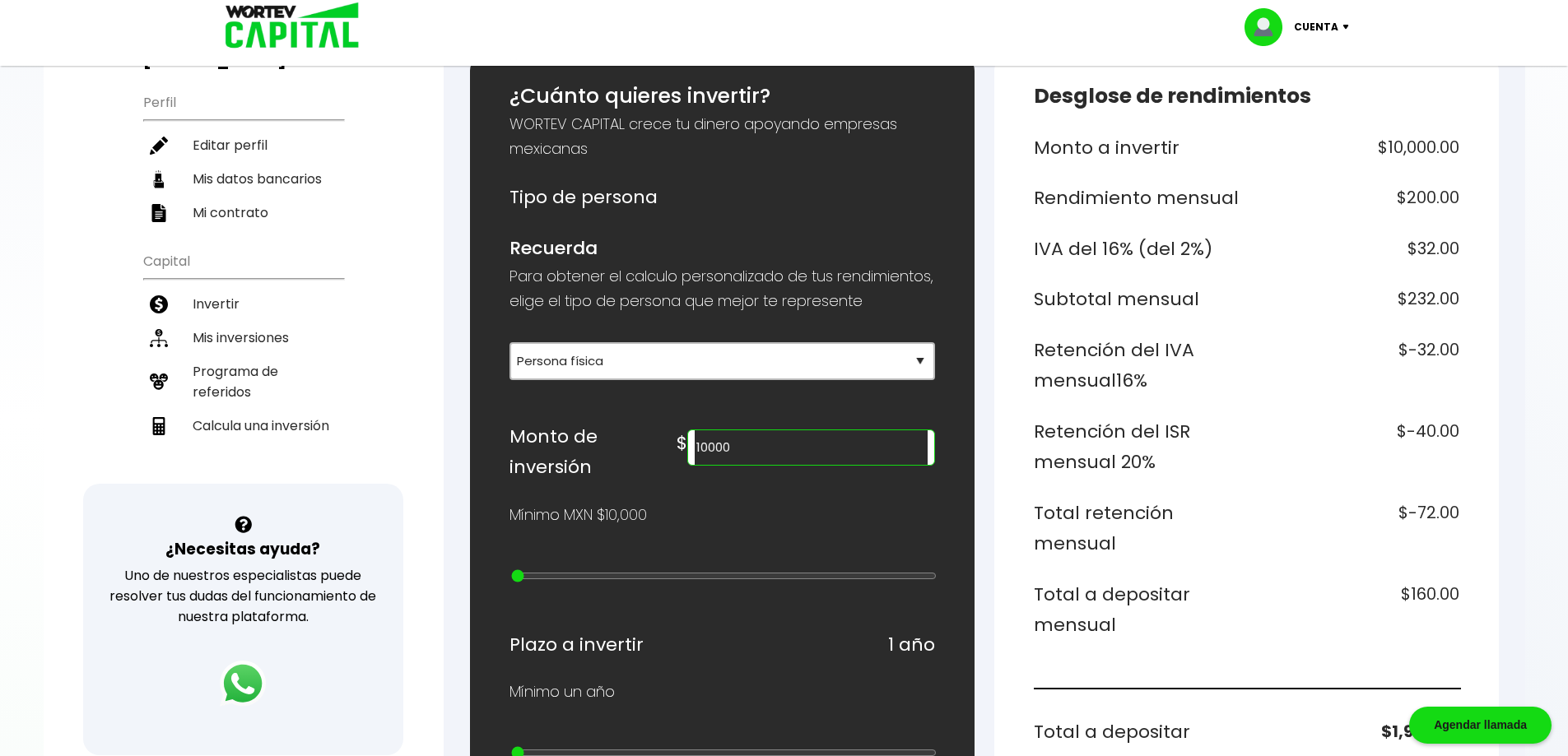
drag, startPoint x: 819, startPoint y: 466, endPoint x: 623, endPoint y: 471, distance: 196.1
click at [623, 471] on div "Monto de inversión $ 10000" at bounding box center [722, 453] width 426 height 62
click at [983, 503] on div "¿Cuánto quieres invertir? WORTEV CAPITAL crece tu dinero apoyando empresas mexi…" at bounding box center [985, 744] width 1029 height 1380
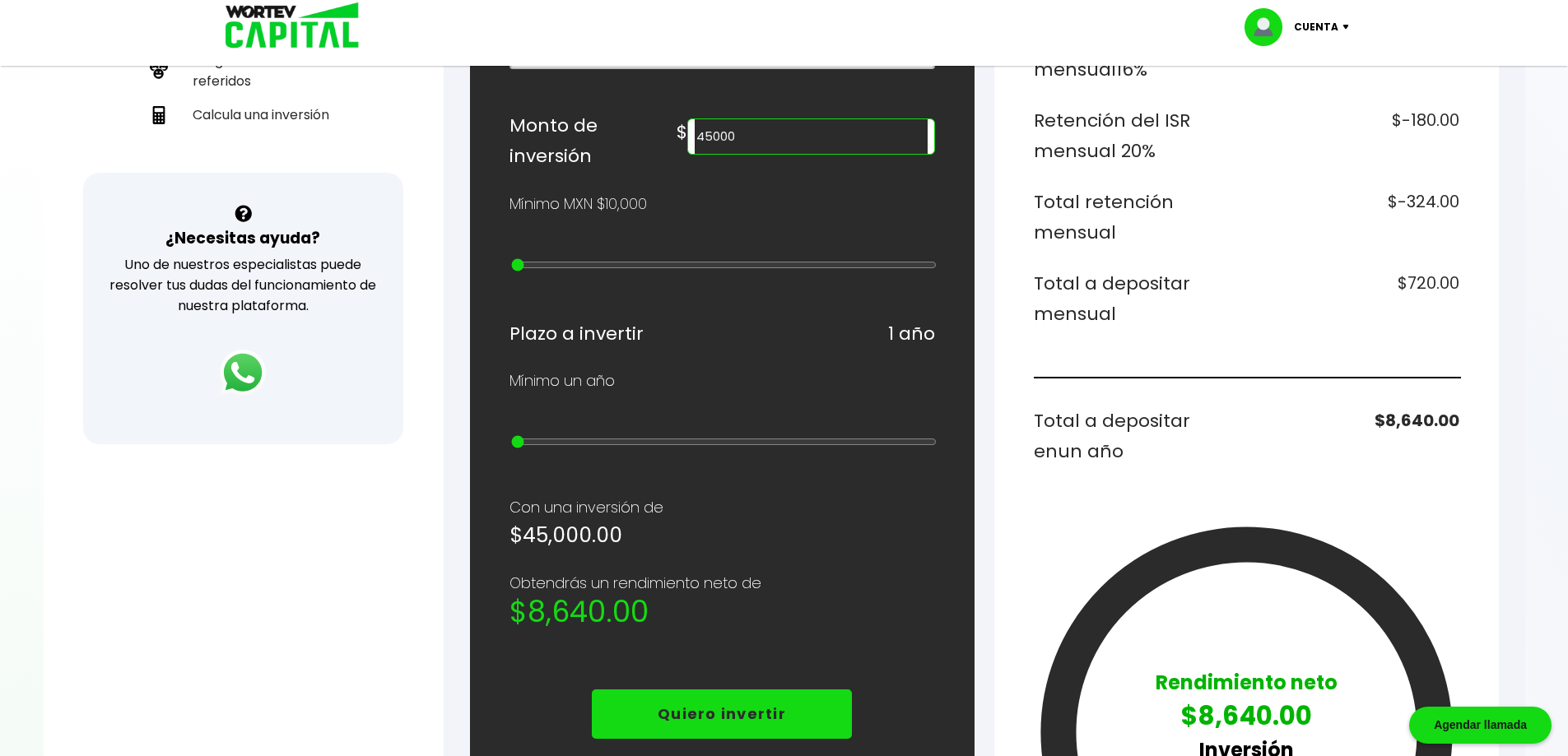
scroll to position [411, 0]
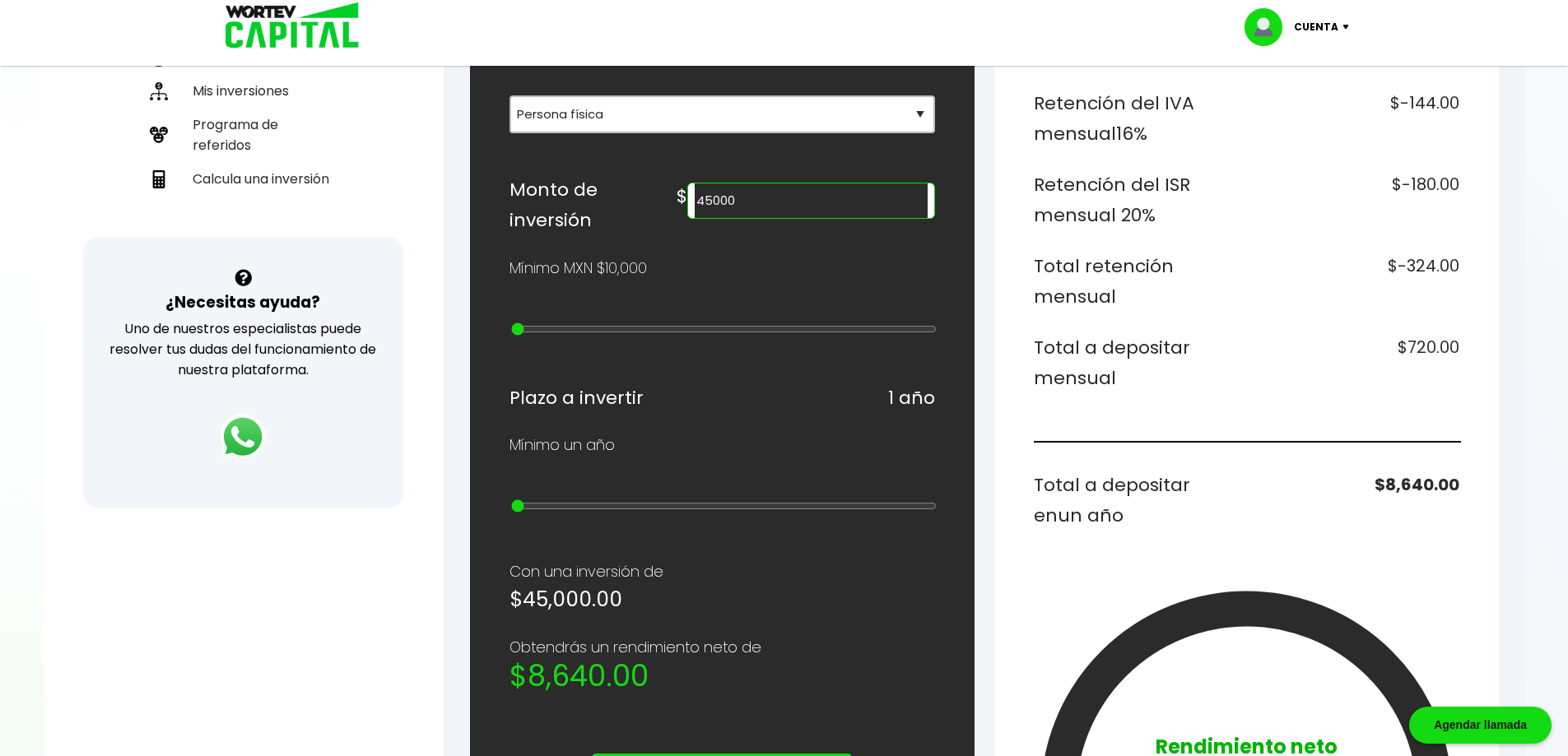
click at [803, 218] on input "45000" at bounding box center [811, 201] width 232 height 35
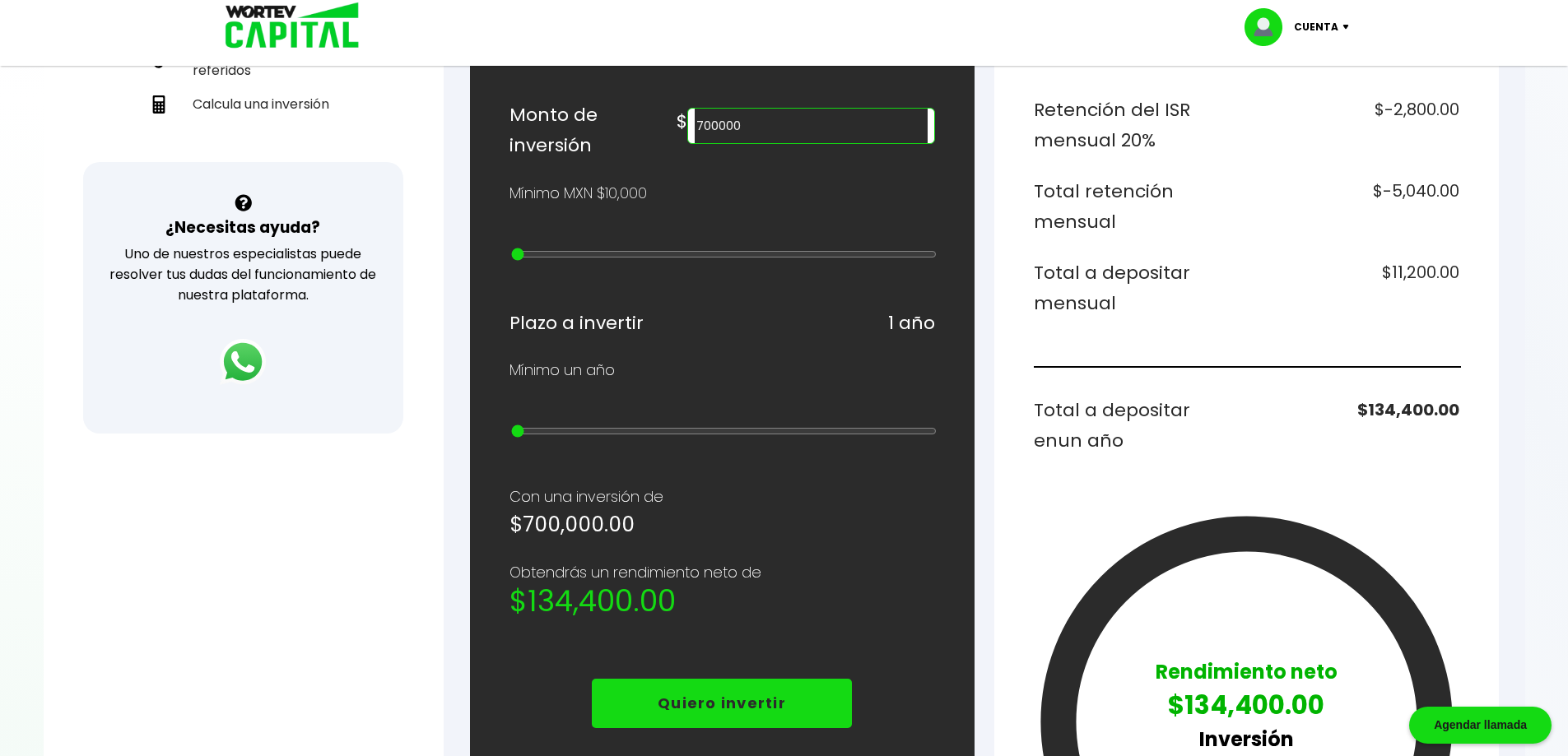
scroll to position [494, 0]
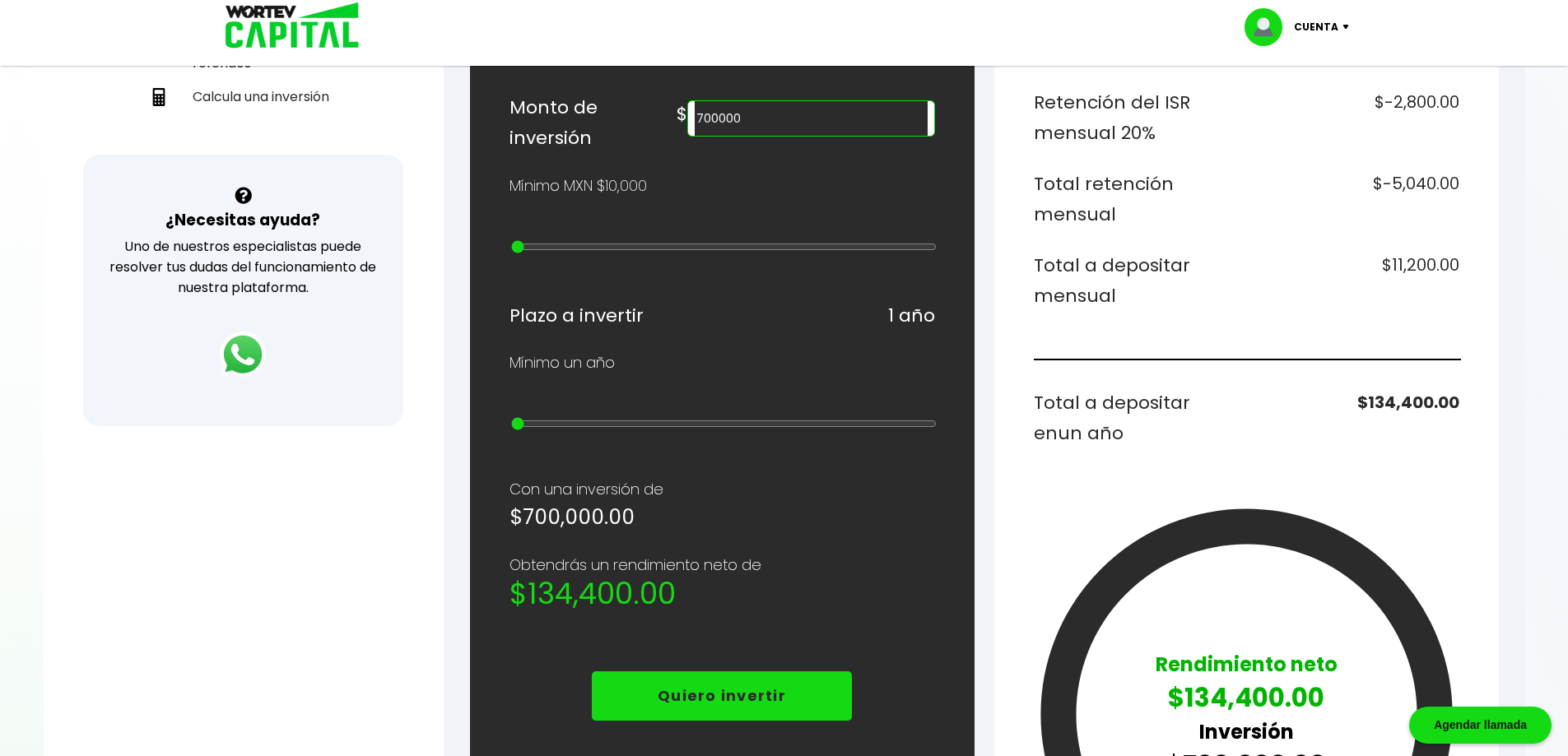
type input "700000"
click at [549, 597] on h2 "$134,400.00" at bounding box center [722, 594] width 426 height 33
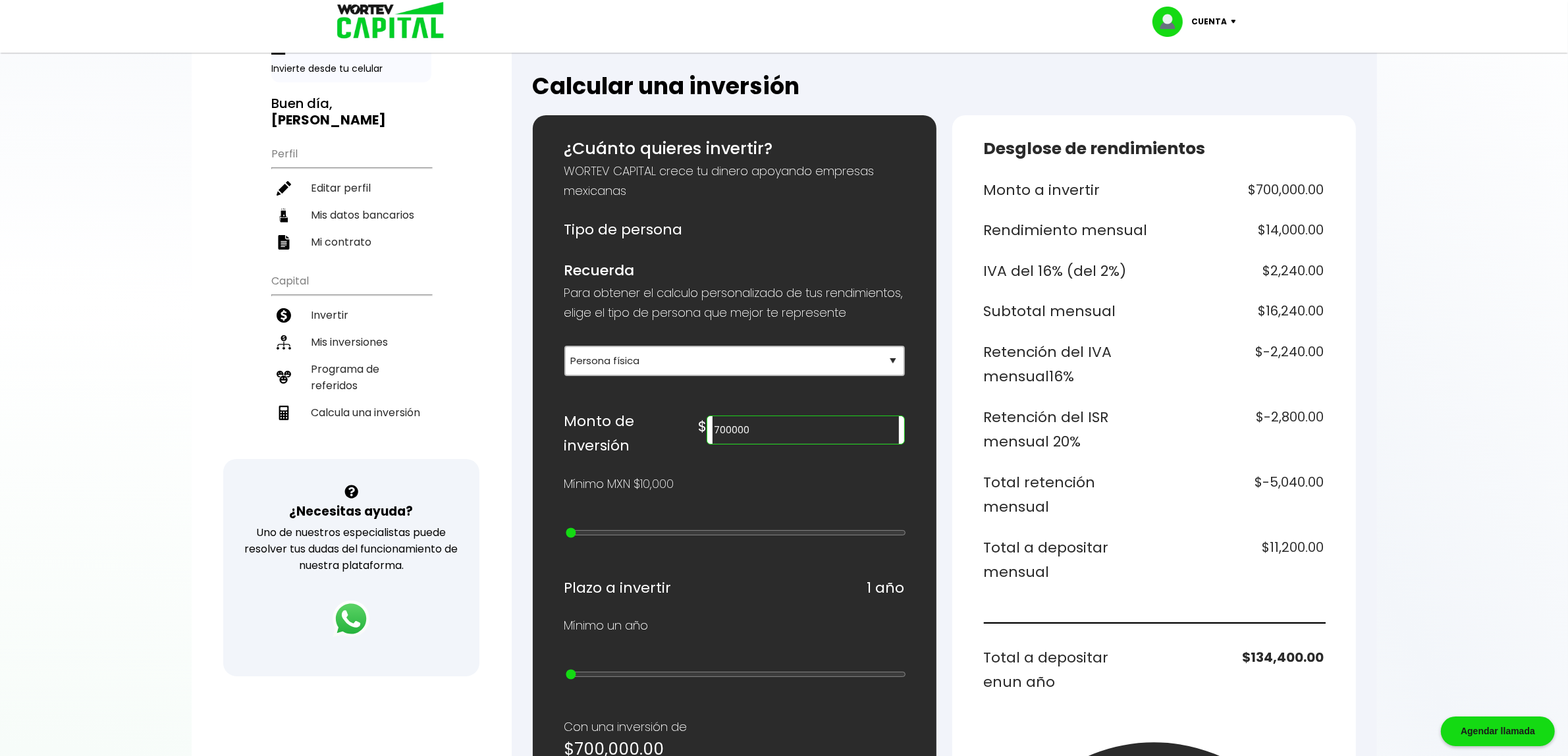
scroll to position [50, 0]
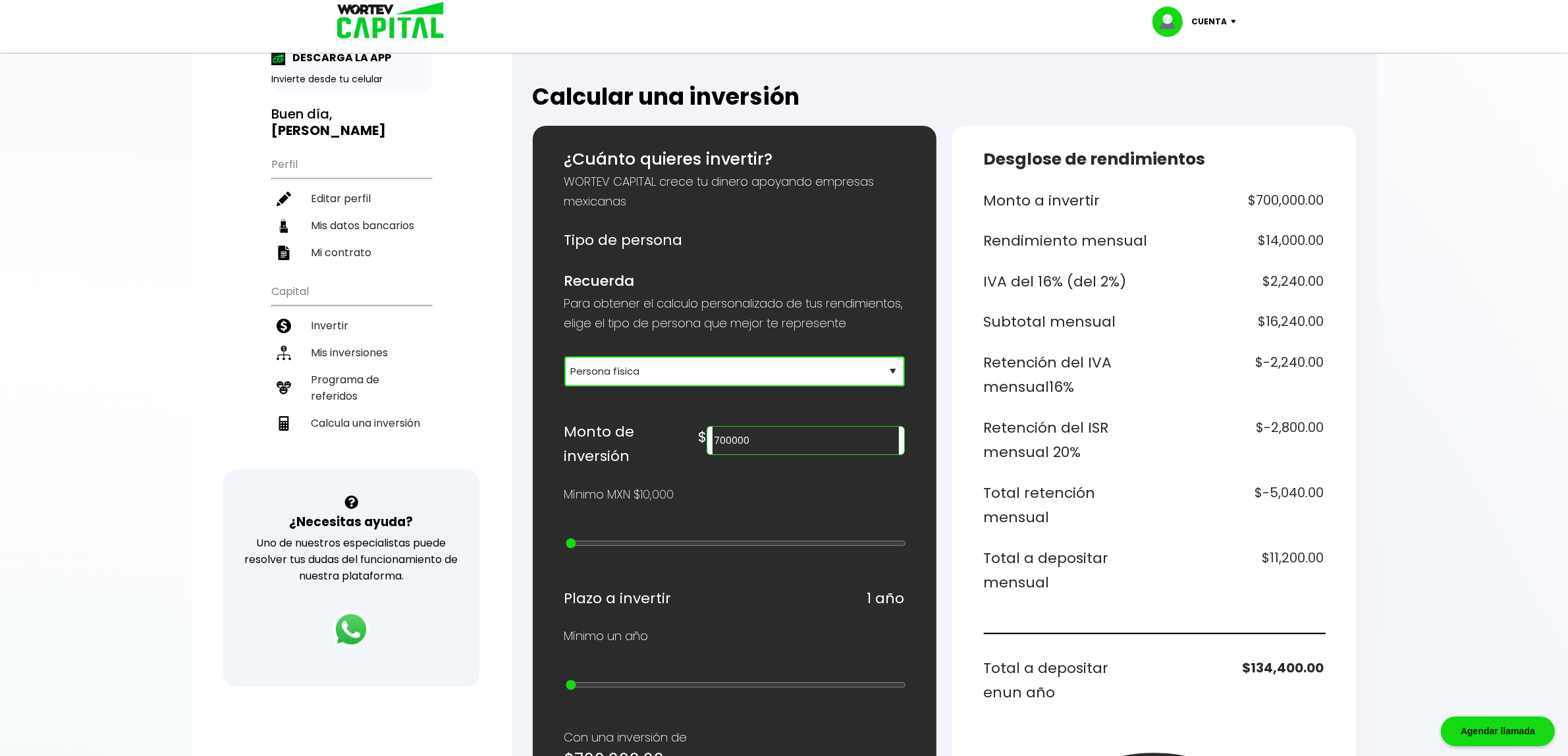
click at [892, 376] on select "Selecciona tu tipo de persona Persona Física que emite factura Persona física P…" at bounding box center [735, 371] width 341 height 30
click at [565, 370] on select "Selecciona tu tipo de persona Persona Física que emite factura Persona física P…" at bounding box center [735, 371] width 341 height 30
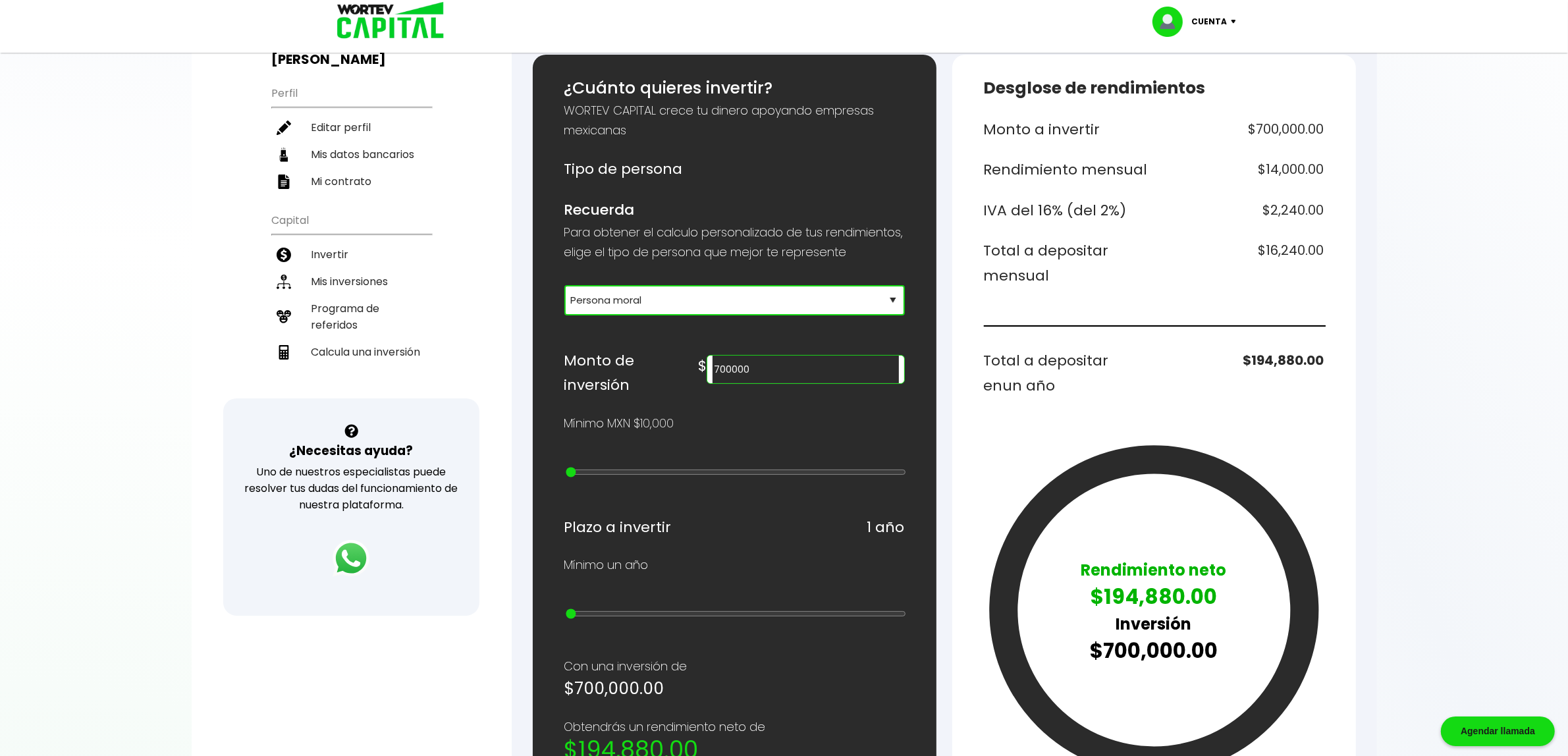
scroll to position [131, 0]
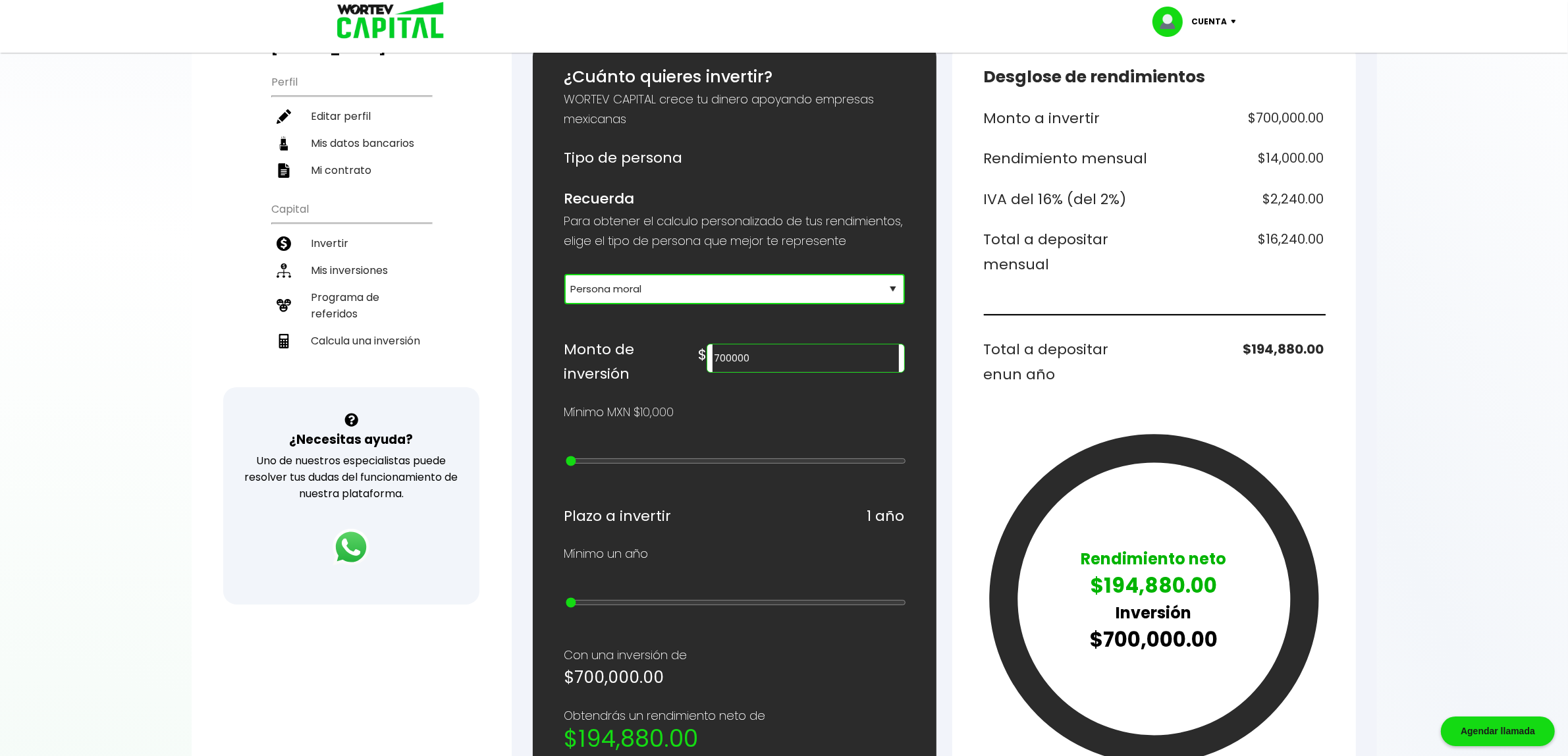
click at [745, 304] on select "Selecciona tu tipo de persona Persona Física que emite factura Persona física P…" at bounding box center [735, 289] width 341 height 30
click at [565, 288] on select "Selecciona tu tipo de persona Persona Física que emite factura Persona física P…" at bounding box center [735, 289] width 341 height 30
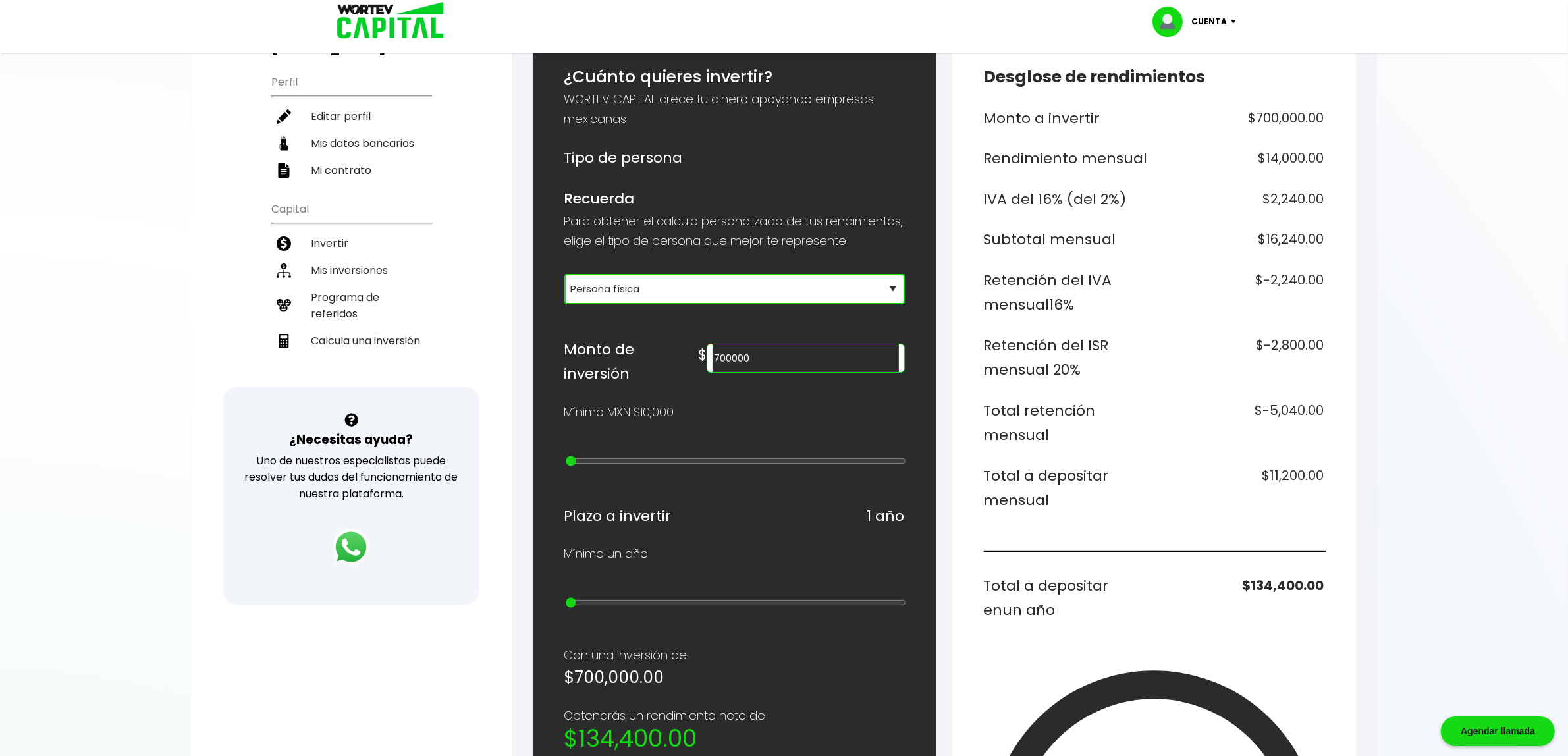
click at [626, 303] on select "Selecciona tu tipo de persona Persona Física que emite factura Persona física P…" at bounding box center [735, 289] width 341 height 30
click at [565, 288] on select "Selecciona tu tipo de persona Persona Física que emite factura Persona física P…" at bounding box center [735, 289] width 341 height 30
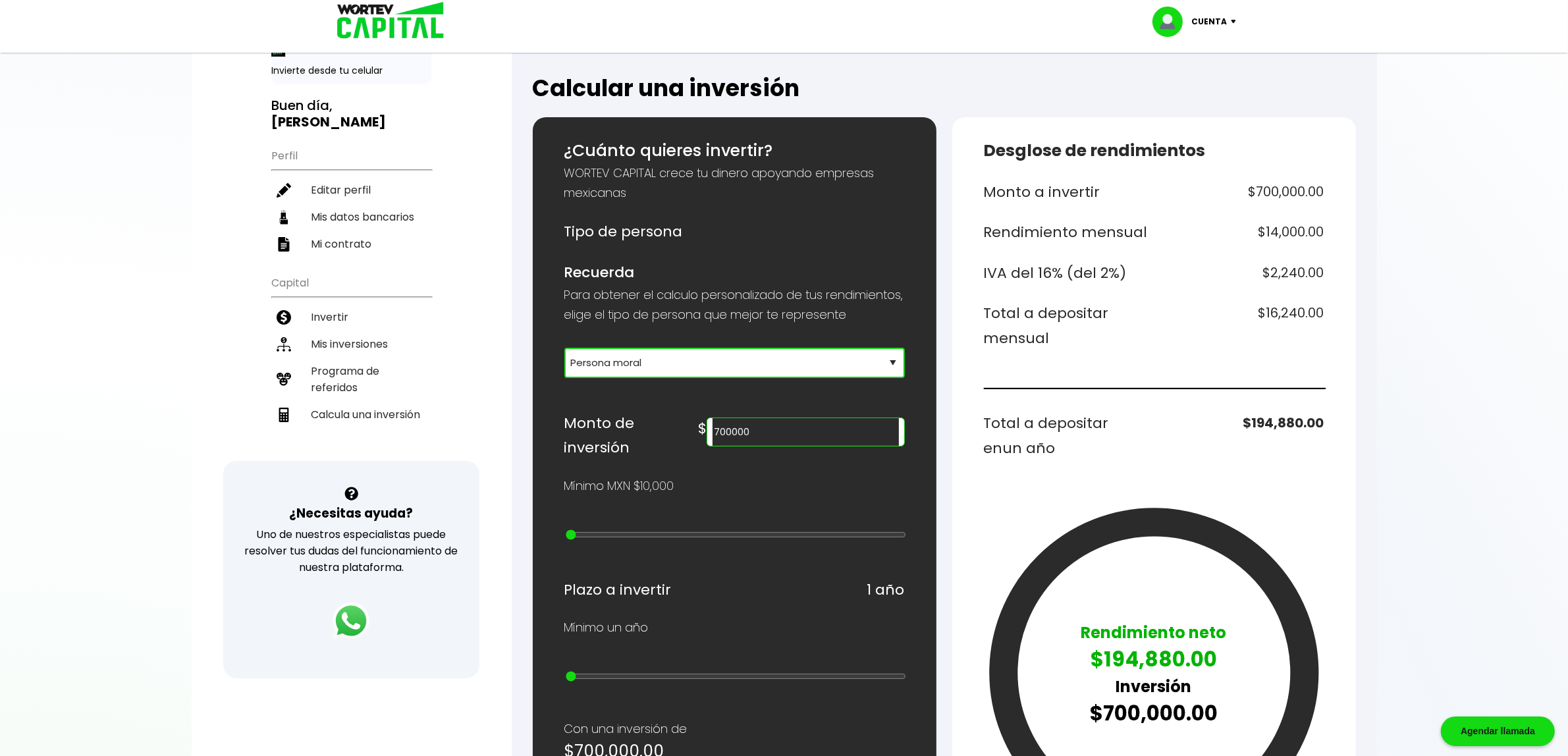
scroll to position [50, 0]
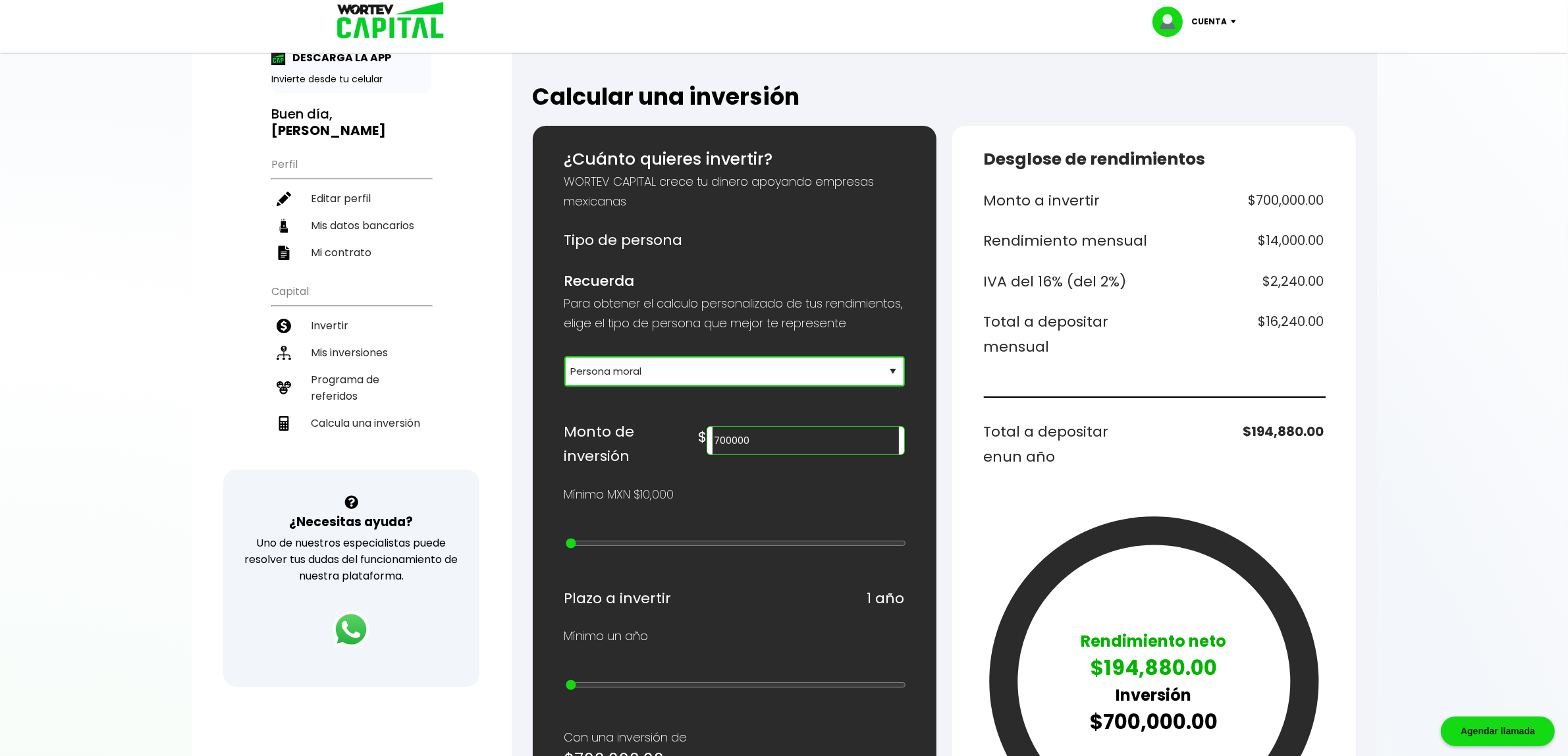
click at [851, 387] on select "Selecciona tu tipo de persona Persona Física que emite factura Persona física P…" at bounding box center [735, 371] width 341 height 30
select select "1"
click at [565, 370] on select "Selecciona tu tipo de persona Persona Física que emite factura Persona física P…" at bounding box center [735, 371] width 341 height 30
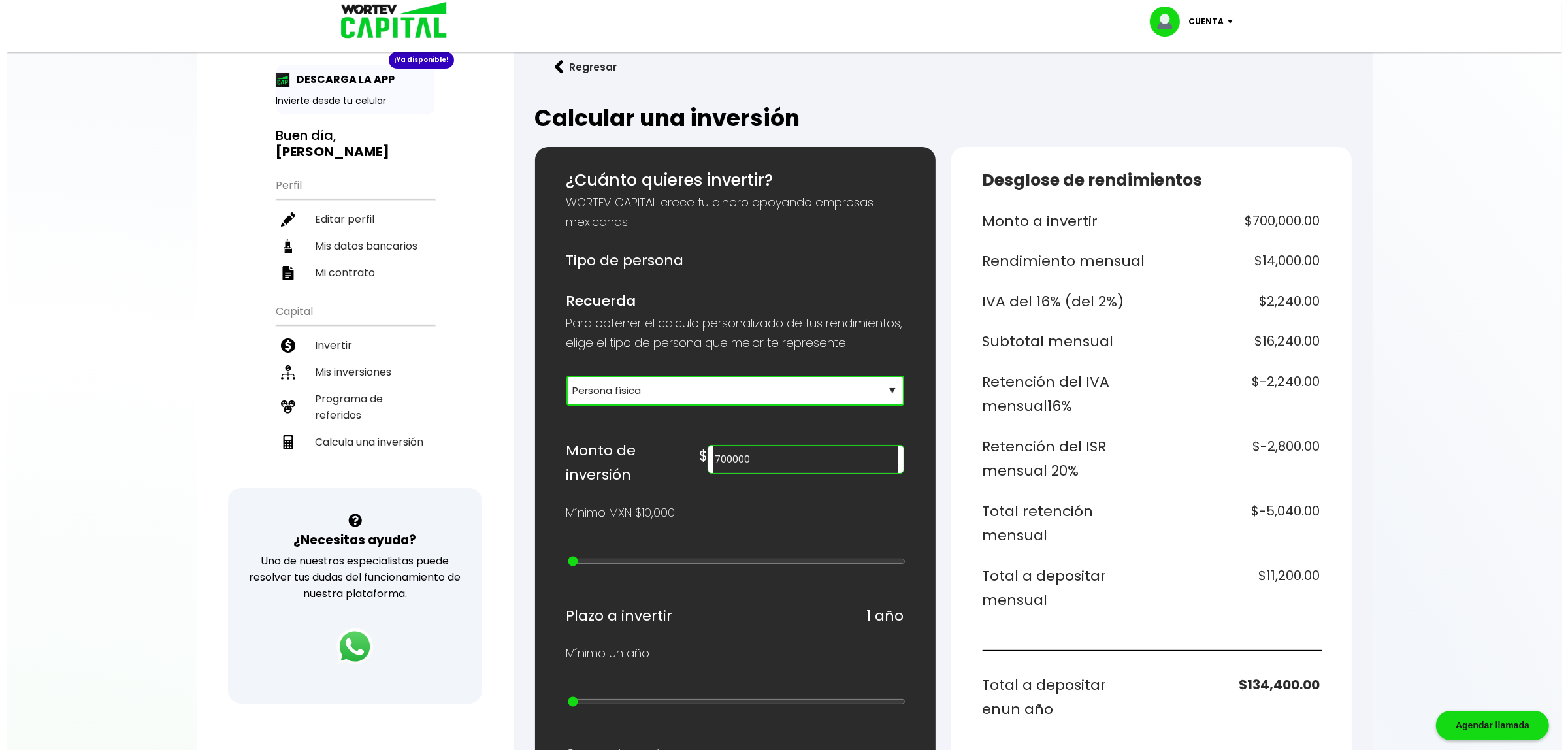
scroll to position [0, 0]
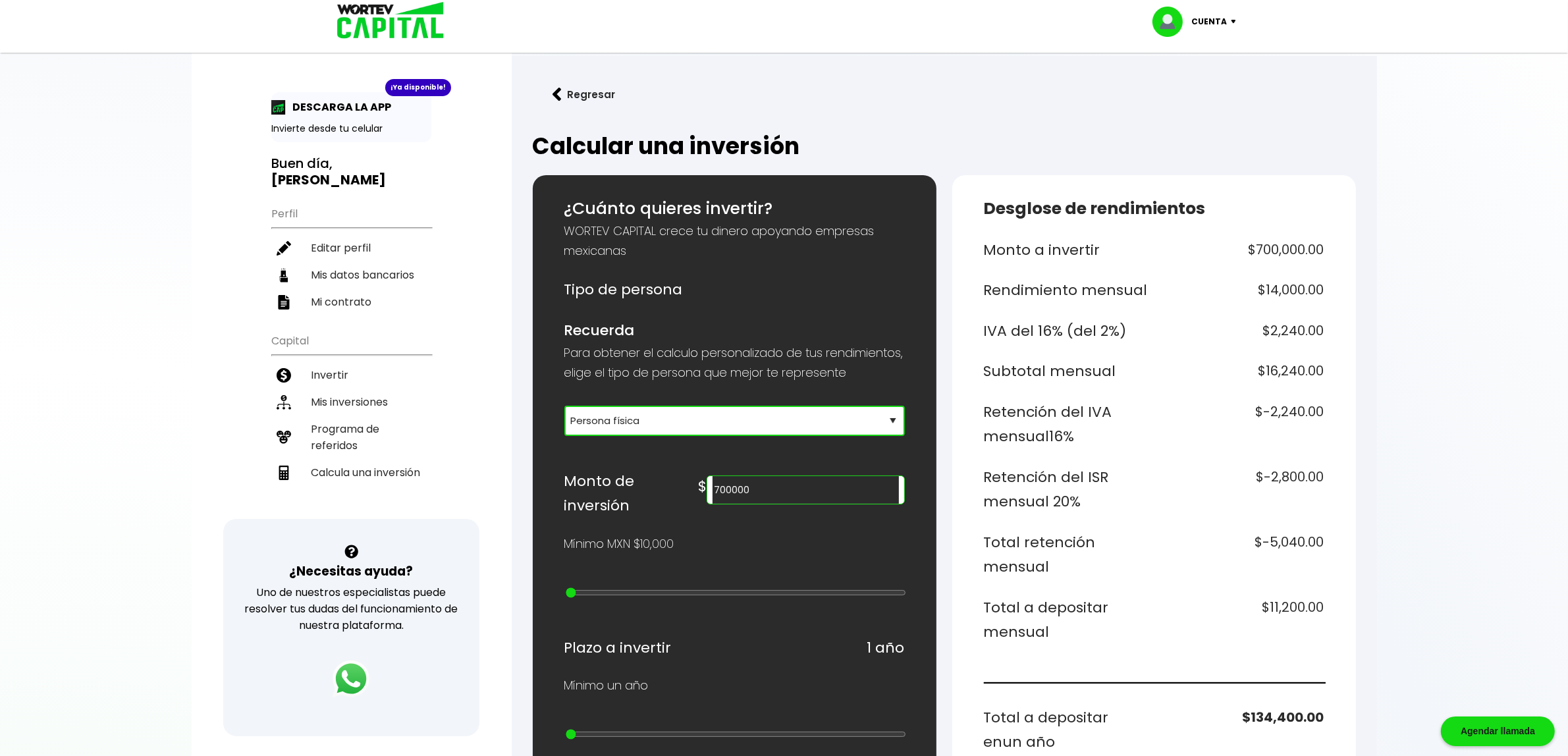
click at [1211, 28] on p "Cuenta" at bounding box center [1210, 21] width 36 height 19
click at [1177, 87] on li "Cerrar sesión" at bounding box center [1195, 88] width 105 height 27
